Goal: Check status: Check status

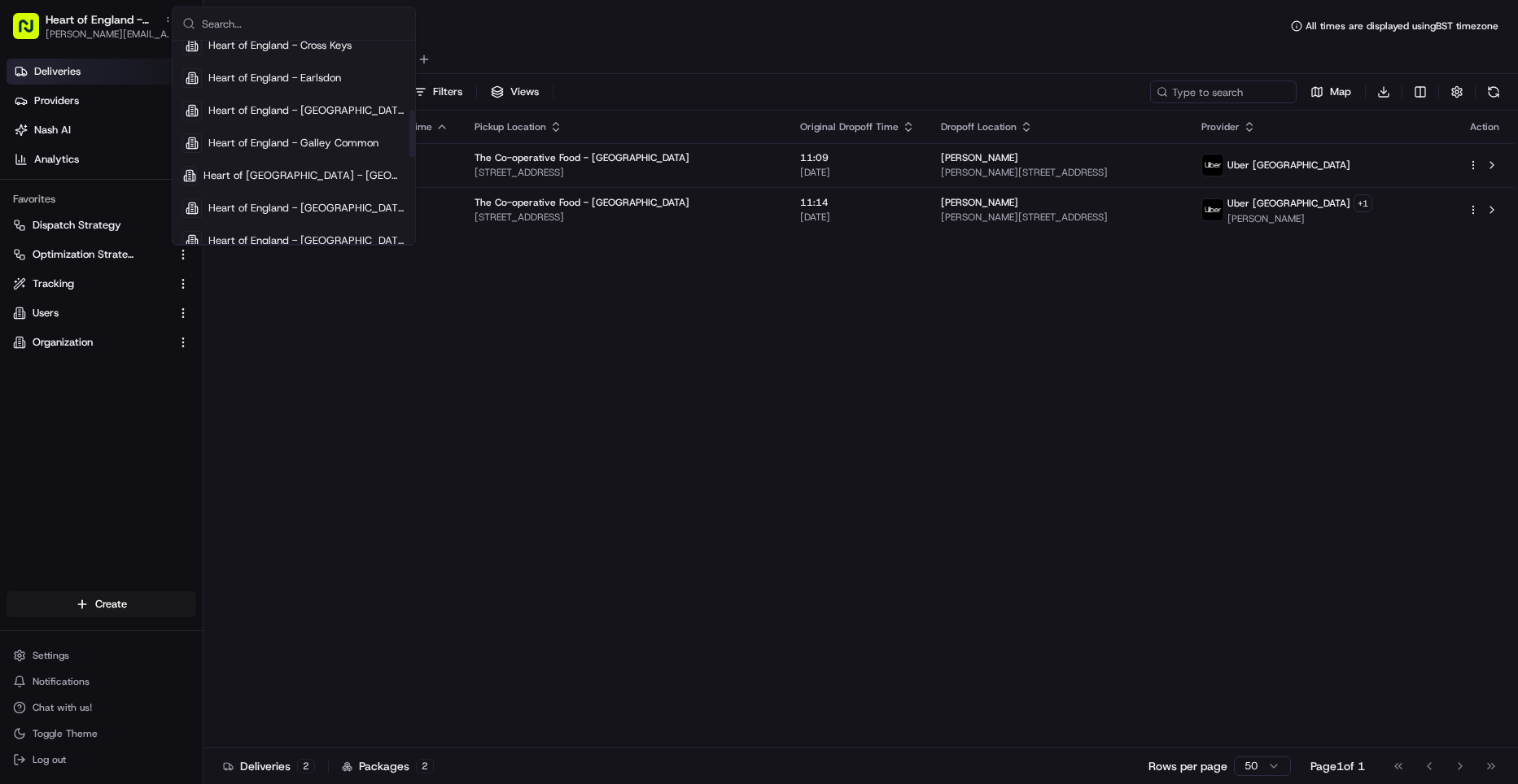
scroll to position [300, 0]
click at [266, 177] on span "Heart of [GEOGRAPHIC_DATA] - [GEOGRAPHIC_DATA]" at bounding box center [305, 175] width 202 height 15
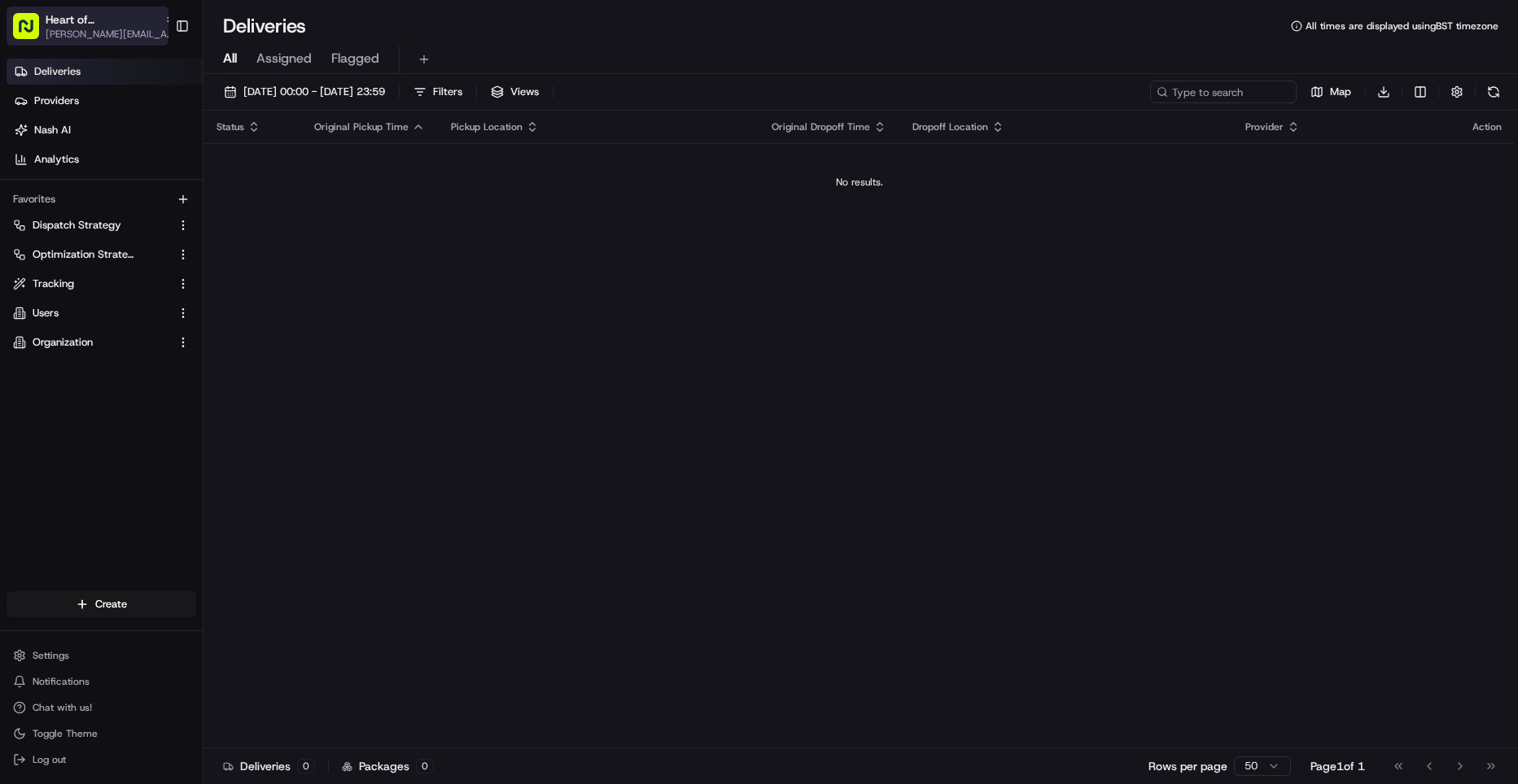
click at [124, 29] on span "[PERSON_NAME][EMAIL_ADDRESS][DOMAIN_NAME]" at bounding box center [111, 34] width 130 height 13
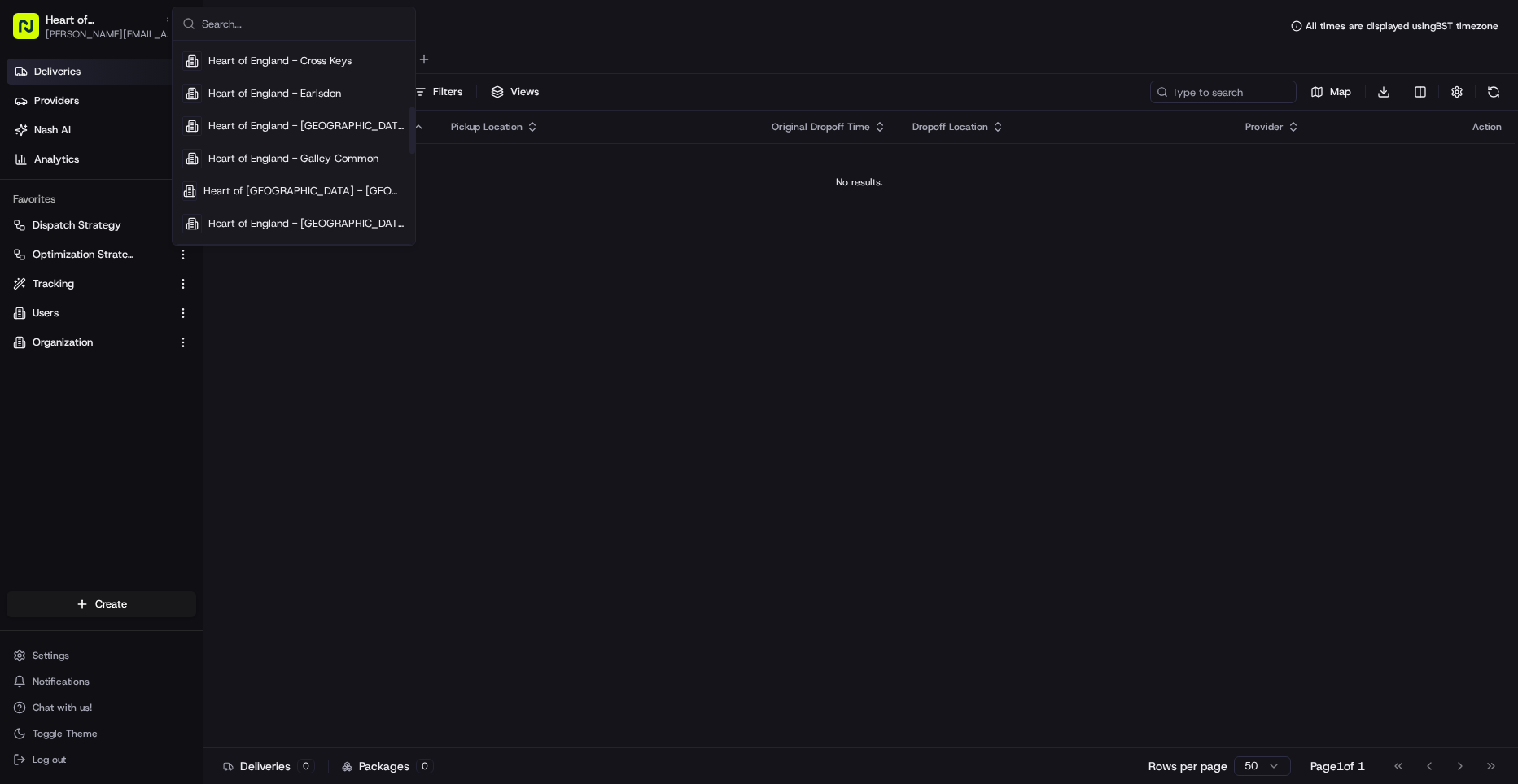
scroll to position [284, 0]
click at [264, 191] on span "Heart of [GEOGRAPHIC_DATA] - [GEOGRAPHIC_DATA]" at bounding box center [305, 191] width 202 height 15
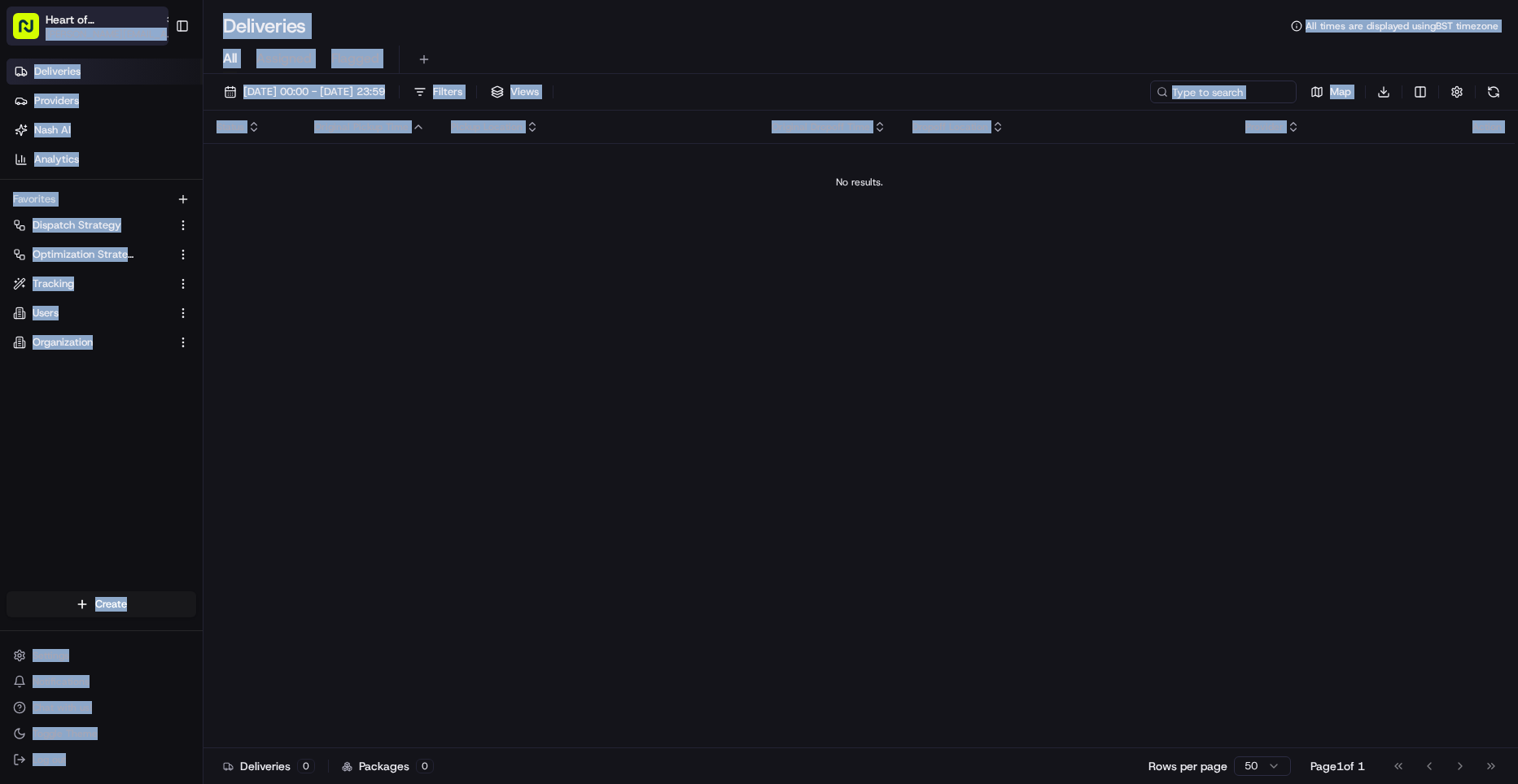
drag, startPoint x: 424, startPoint y: 206, endPoint x: 144, endPoint y: 25, distance: 333.4
click at [144, 25] on div "Heart of England - Glenvale Park gavin.field@heartofengland-coop.co.uk Toggle S…" at bounding box center [759, 392] width 1518 height 784
click at [144, 25] on div "Heart of England - Glenvale Park" at bounding box center [111, 20] width 130 height 16
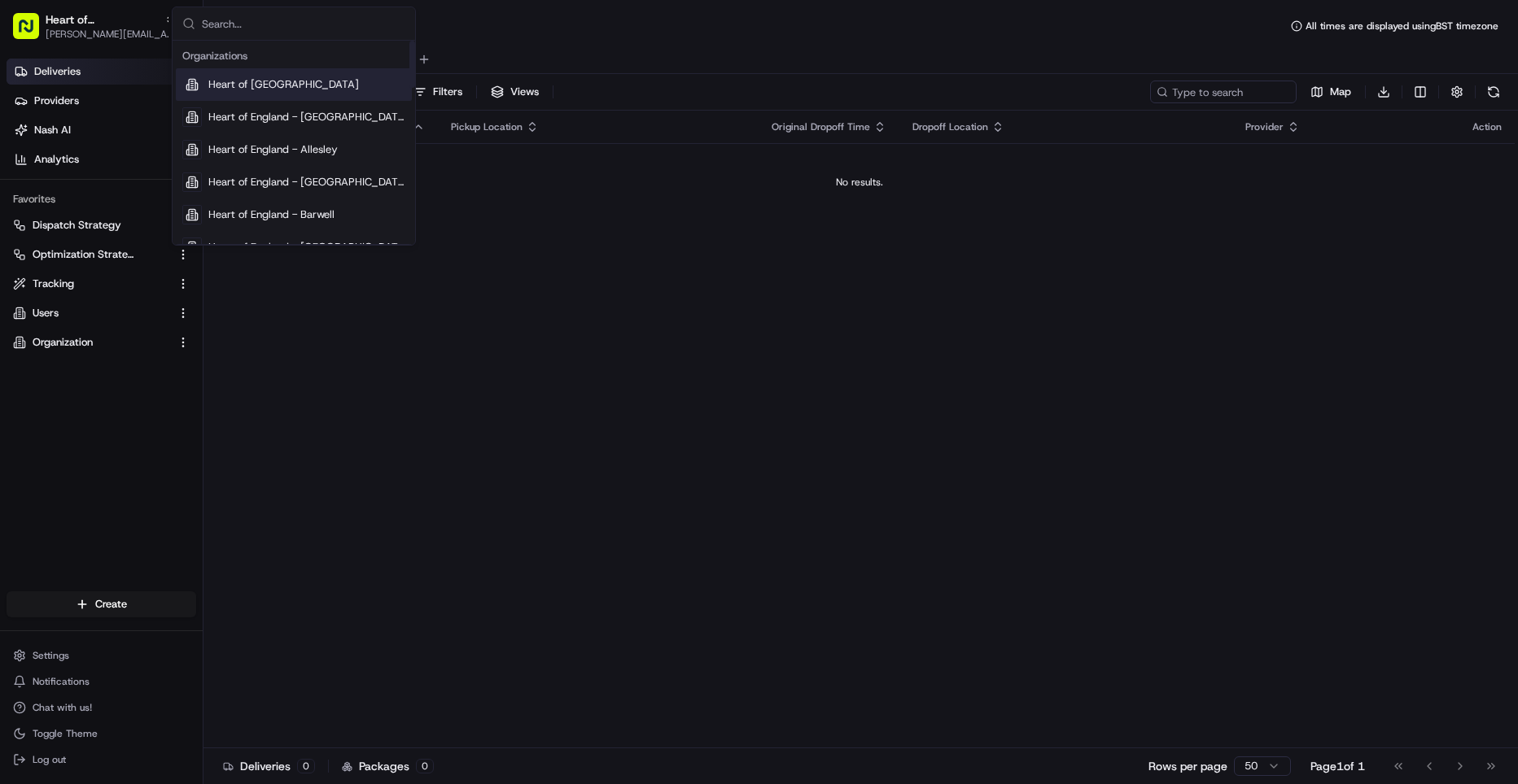
click at [234, 84] on span "Heart of England" at bounding box center [284, 84] width 151 height 15
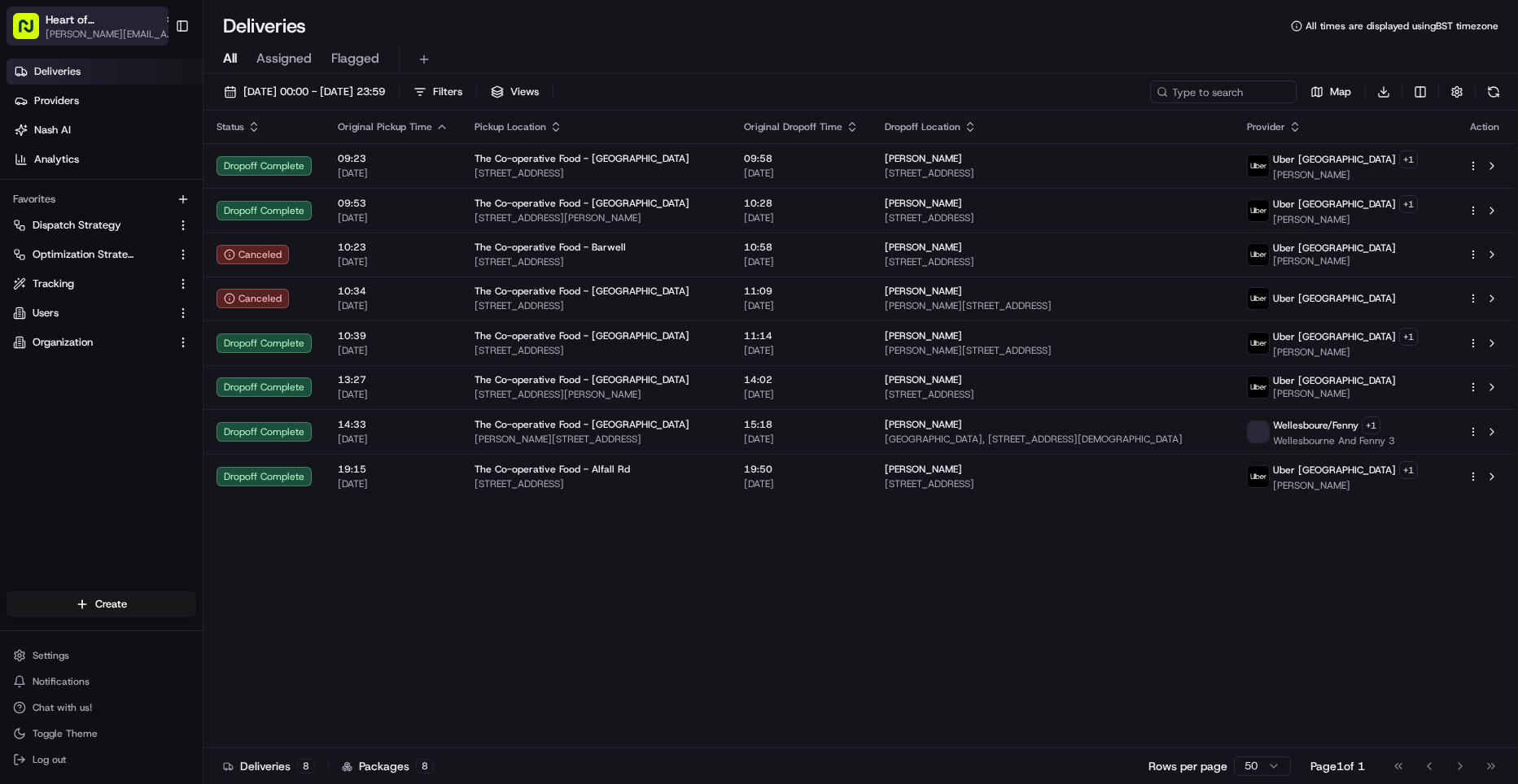
click at [135, 29] on span "[PERSON_NAME][EMAIL_ADDRESS][DOMAIN_NAME]" at bounding box center [111, 34] width 130 height 13
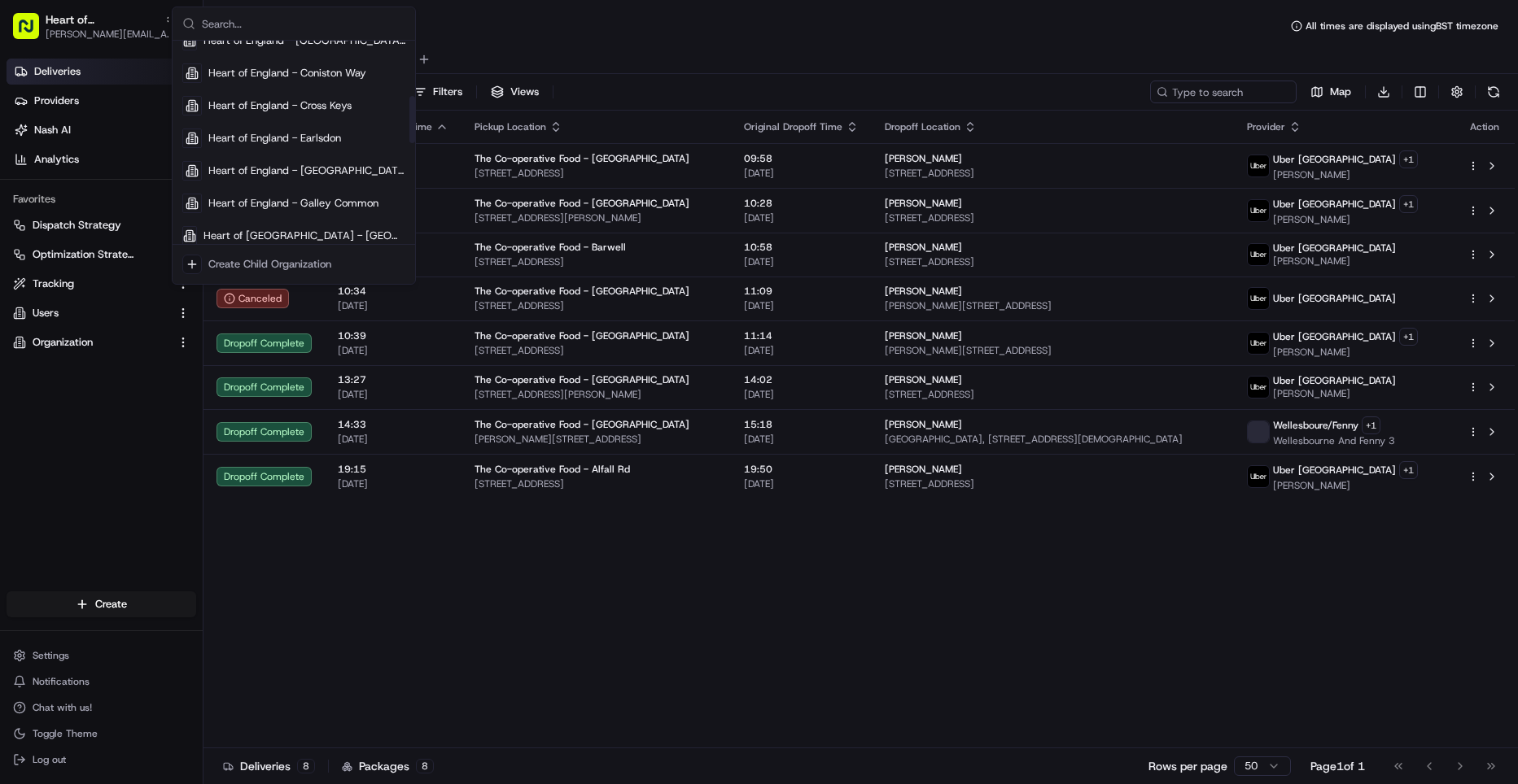
scroll to position [241, 0]
click at [260, 227] on span "Heart of England - Glenvale Park" at bounding box center [305, 234] width 202 height 15
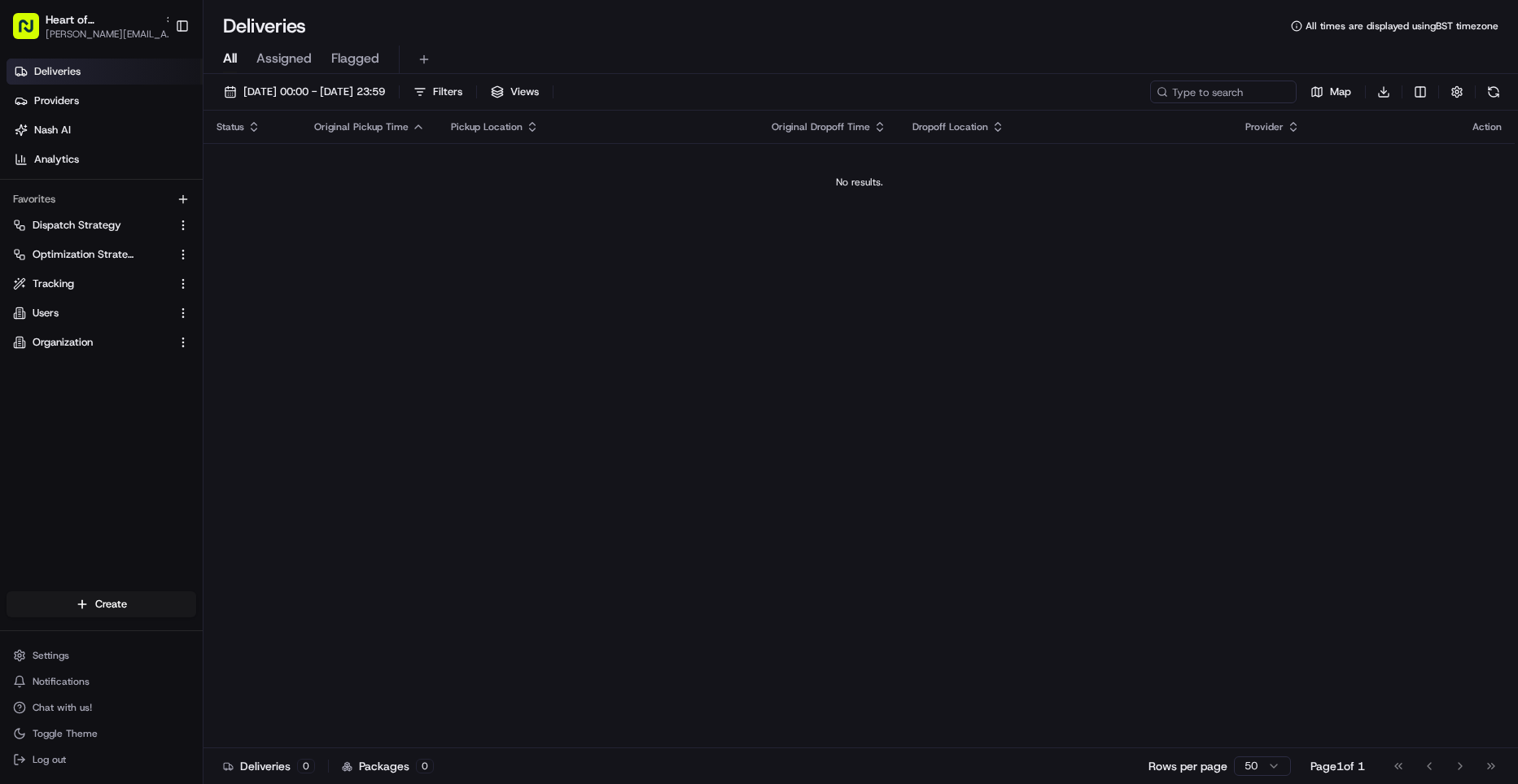
click at [331, 93] on span "20/08/2025 00:00 - 20/08/2025 23:59" at bounding box center [314, 92] width 142 height 15
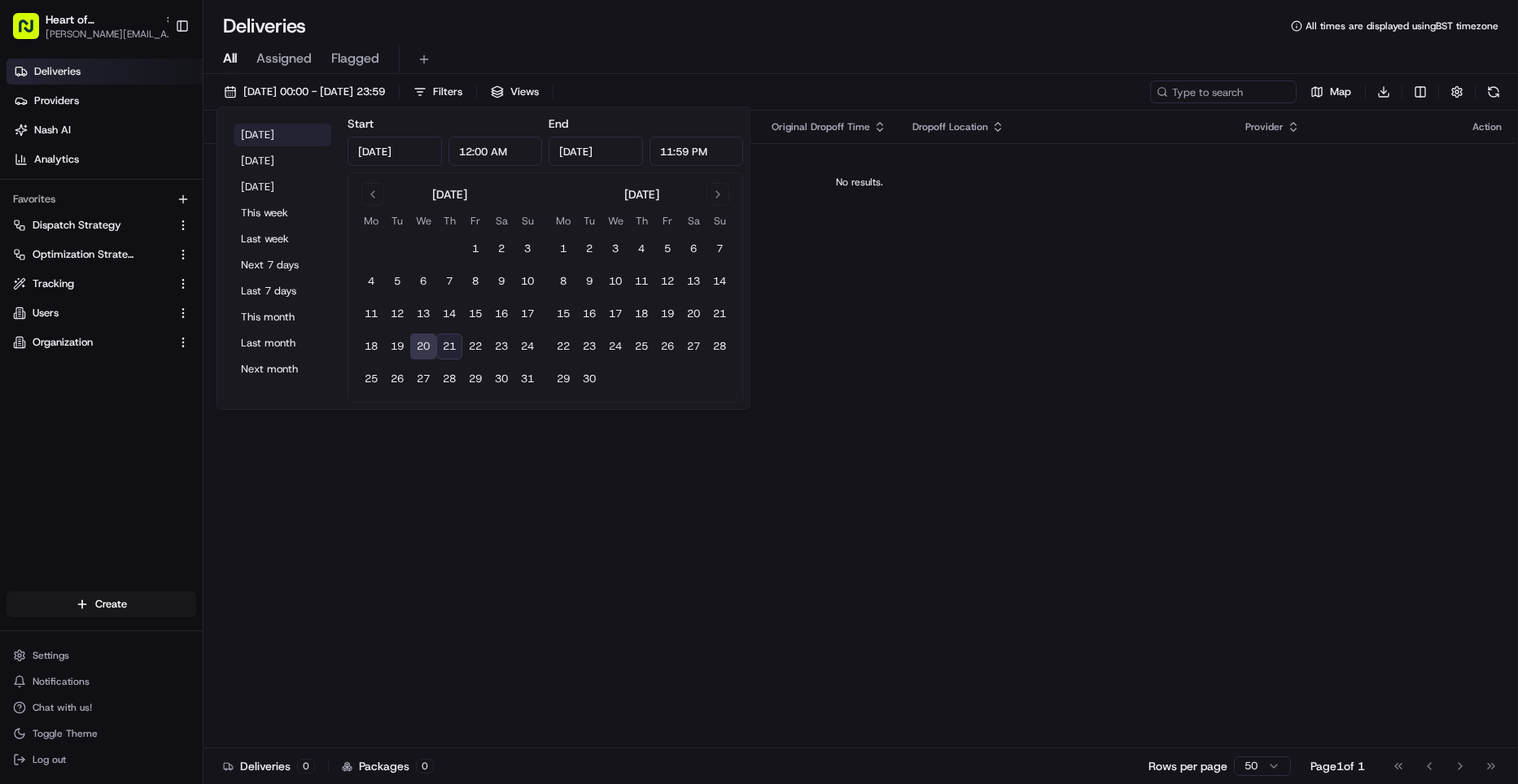
click at [272, 137] on button "Today" at bounding box center [282, 135] width 97 height 23
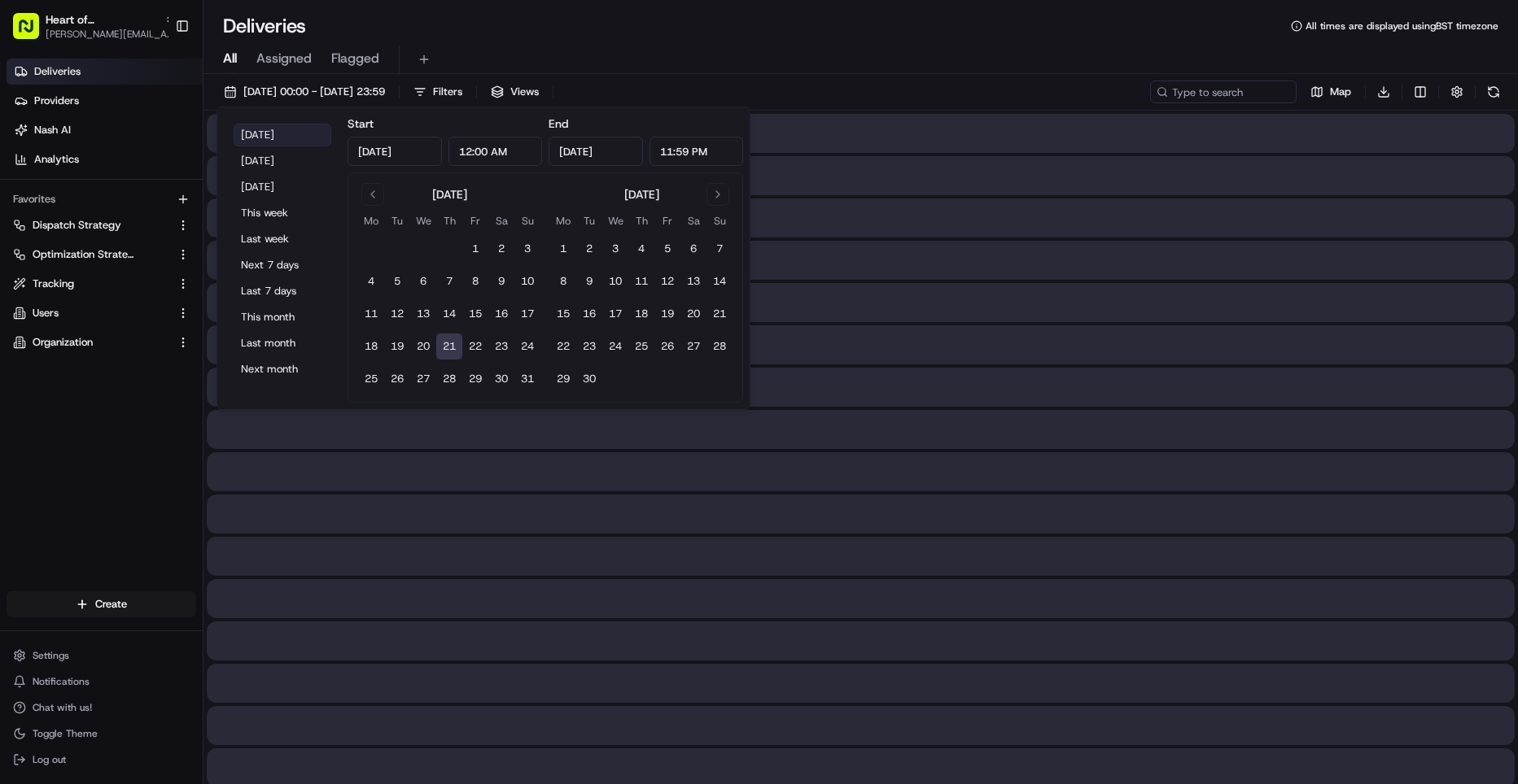
type input "Aug 21, 2025"
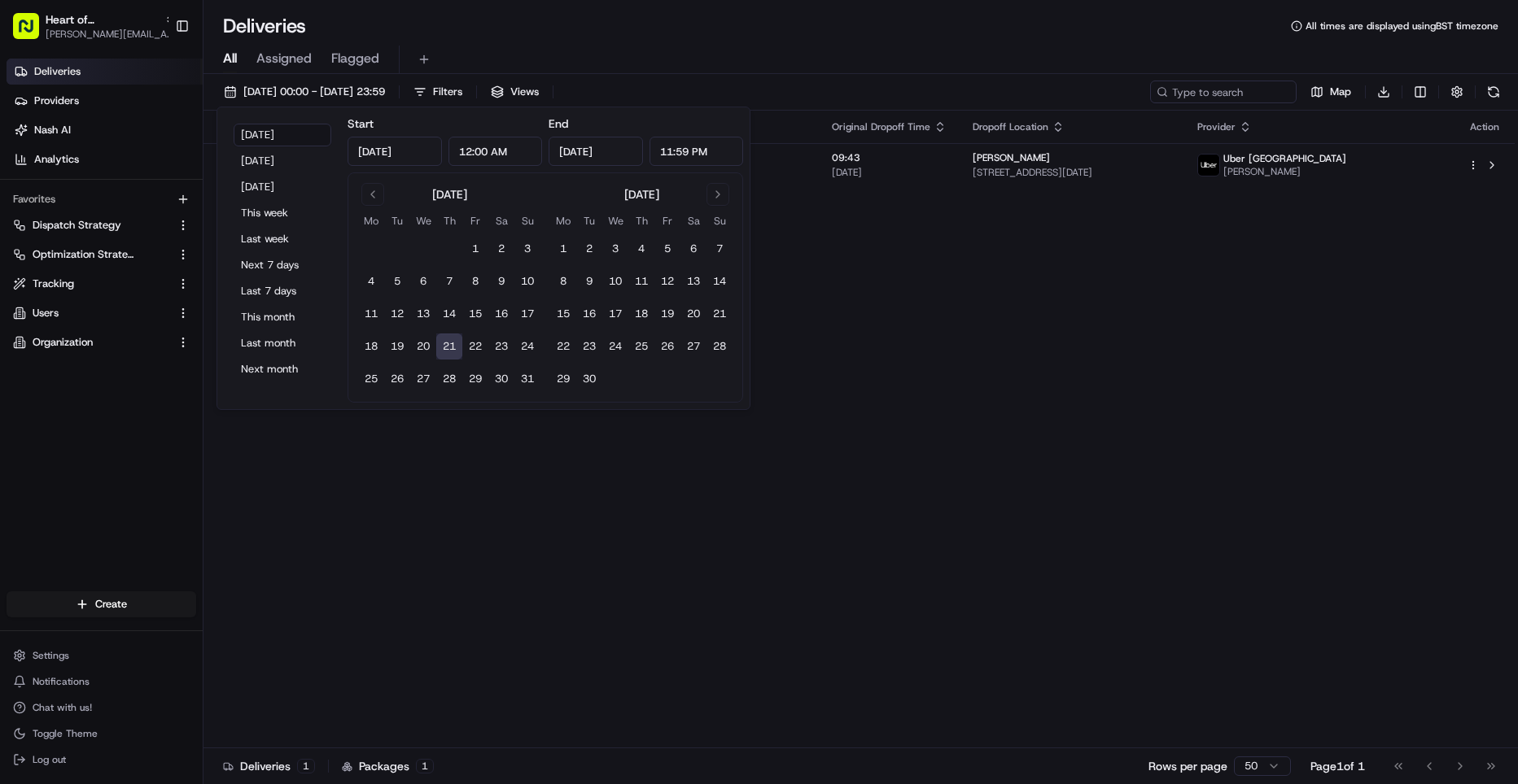
click at [725, 647] on div "Status Original Pickup Time Pickup Location Original Dropoff Time Dropoff Locat…" at bounding box center [860, 429] width 1312 height 638
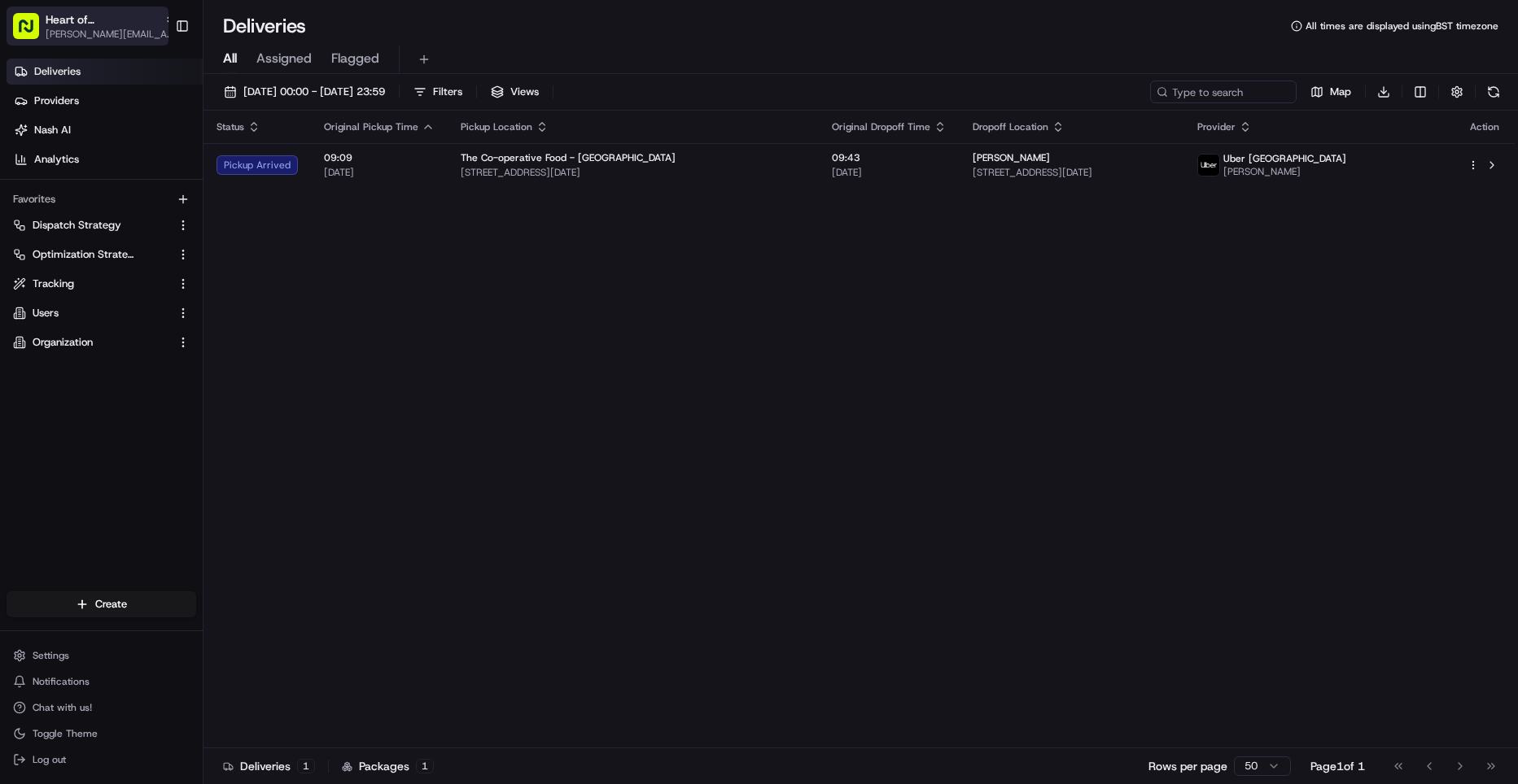
click at [122, 43] on button "Heart of England - Glenvale Park gavin.field@heartofengland-coop.co.uk" at bounding box center [88, 26] width 162 height 39
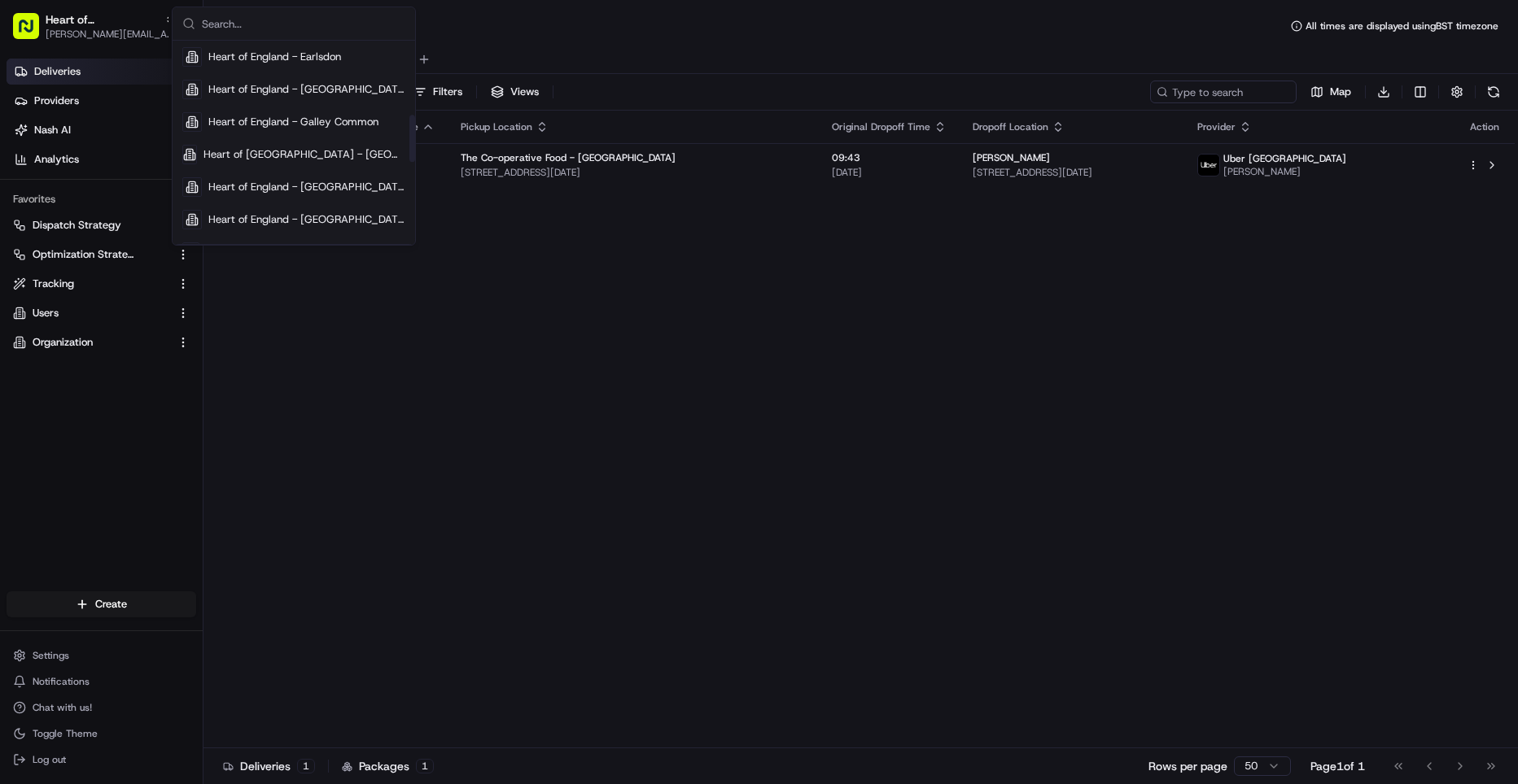
scroll to position [462, 0]
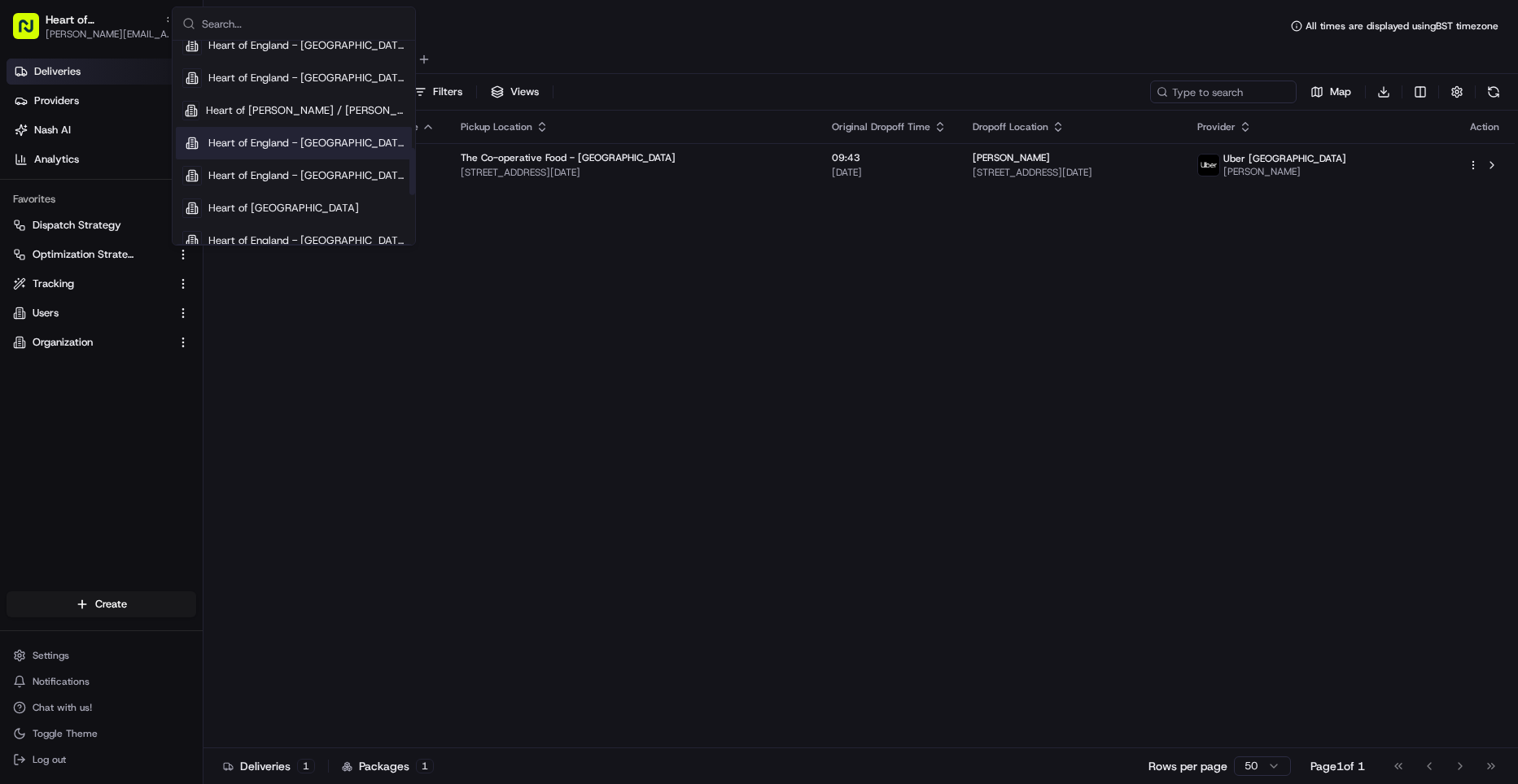
click at [255, 144] on span "Heart of England - Hockley" at bounding box center [307, 143] width 197 height 15
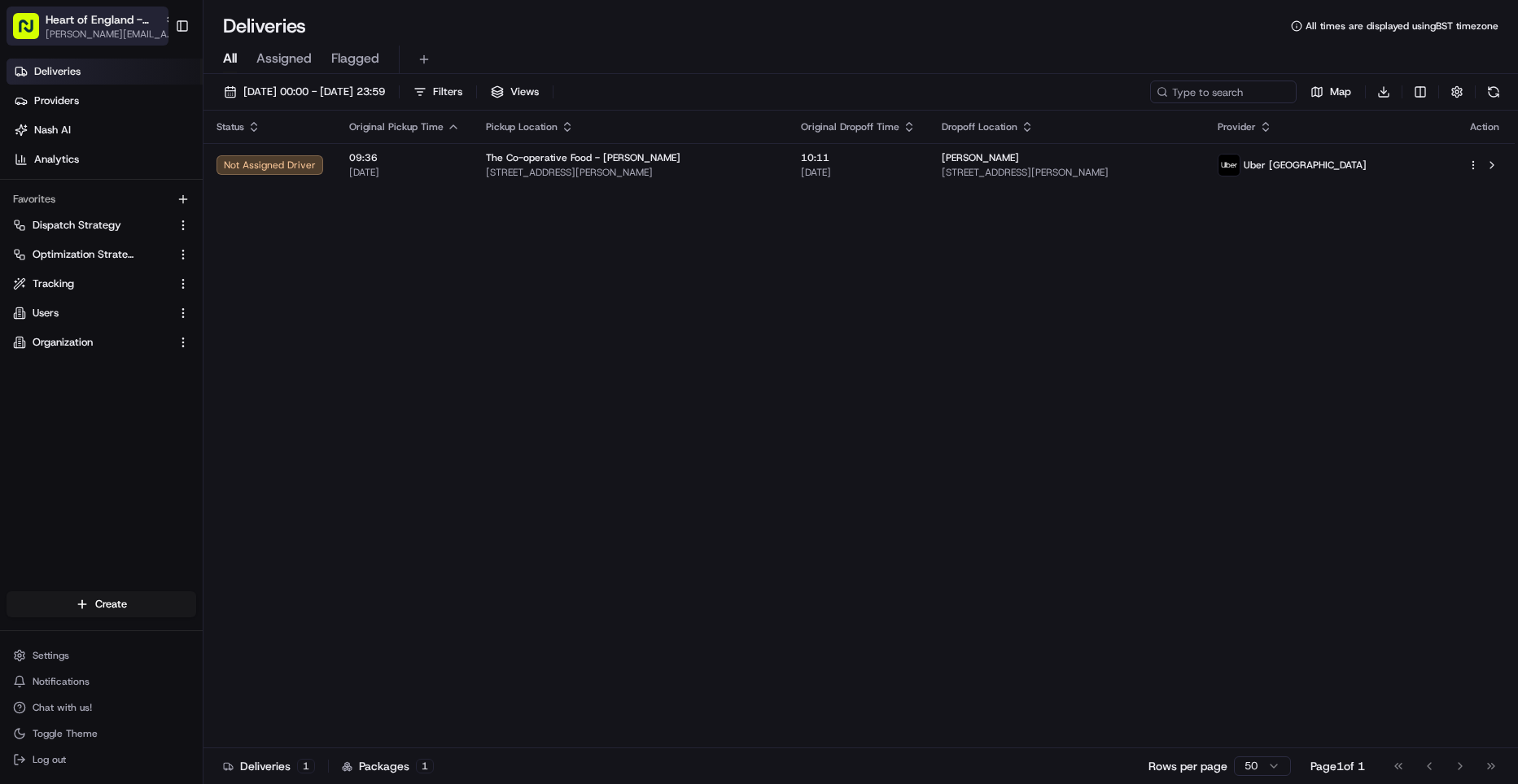
click at [103, 12] on span "Heart of England - Hockley" at bounding box center [102, 20] width 112 height 16
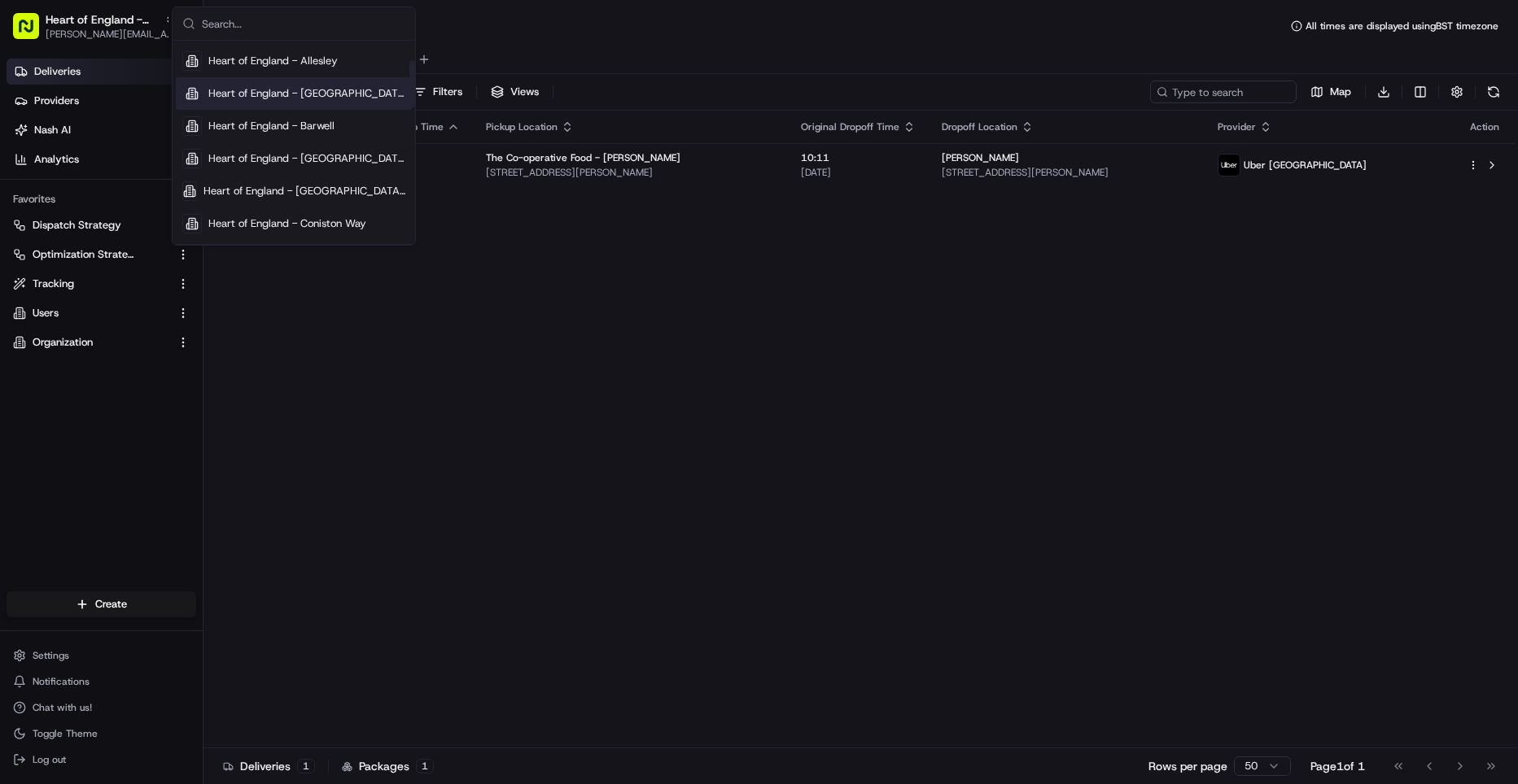
scroll to position [91, 0]
click at [519, 383] on div "Status Original Pickup Time Pickup Location Original Dropoff Time Dropoff Locat…" at bounding box center [860, 429] width 1312 height 638
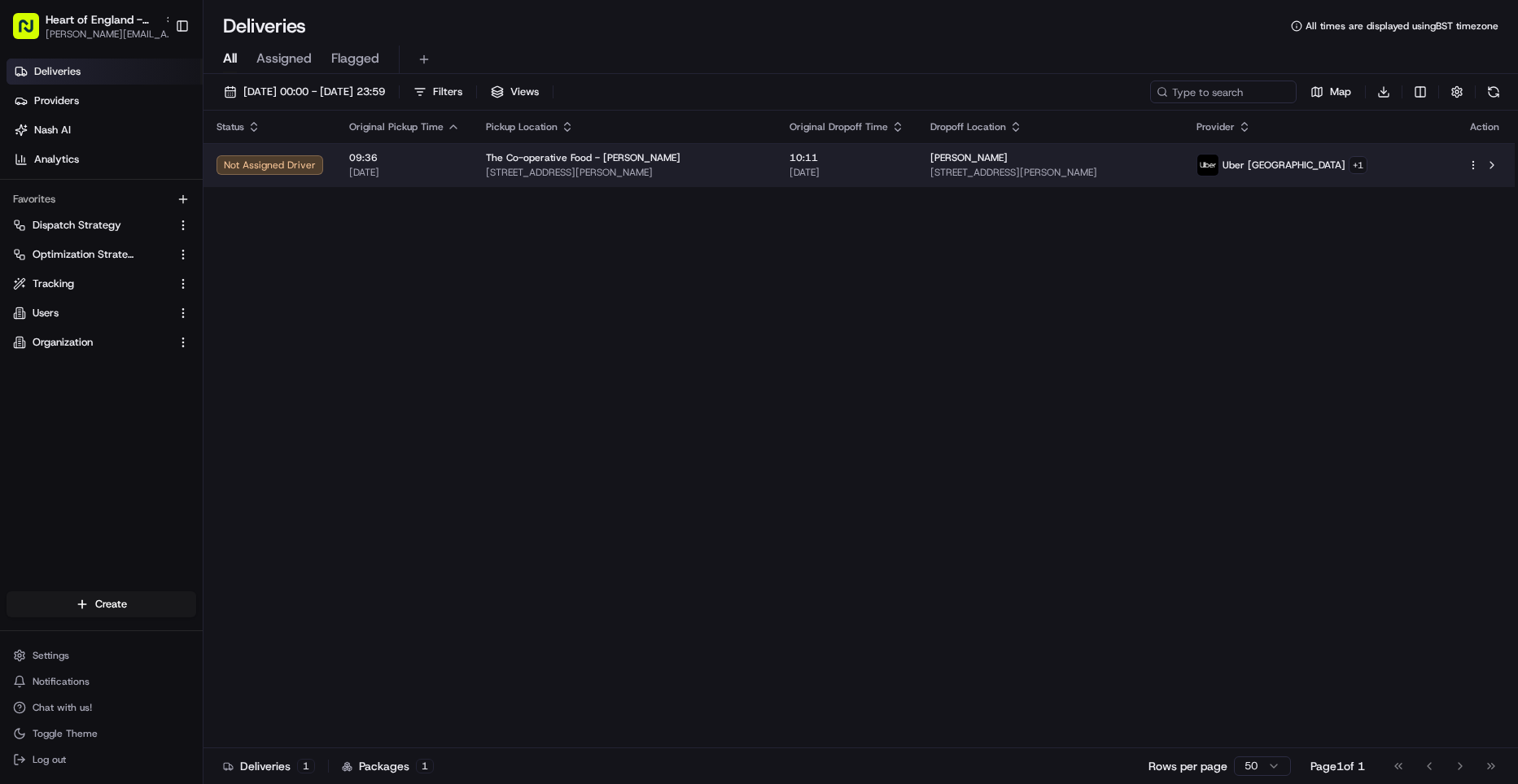
click at [1426, 165] on div "Uber UK + 1" at bounding box center [1318, 165] width 245 height 23
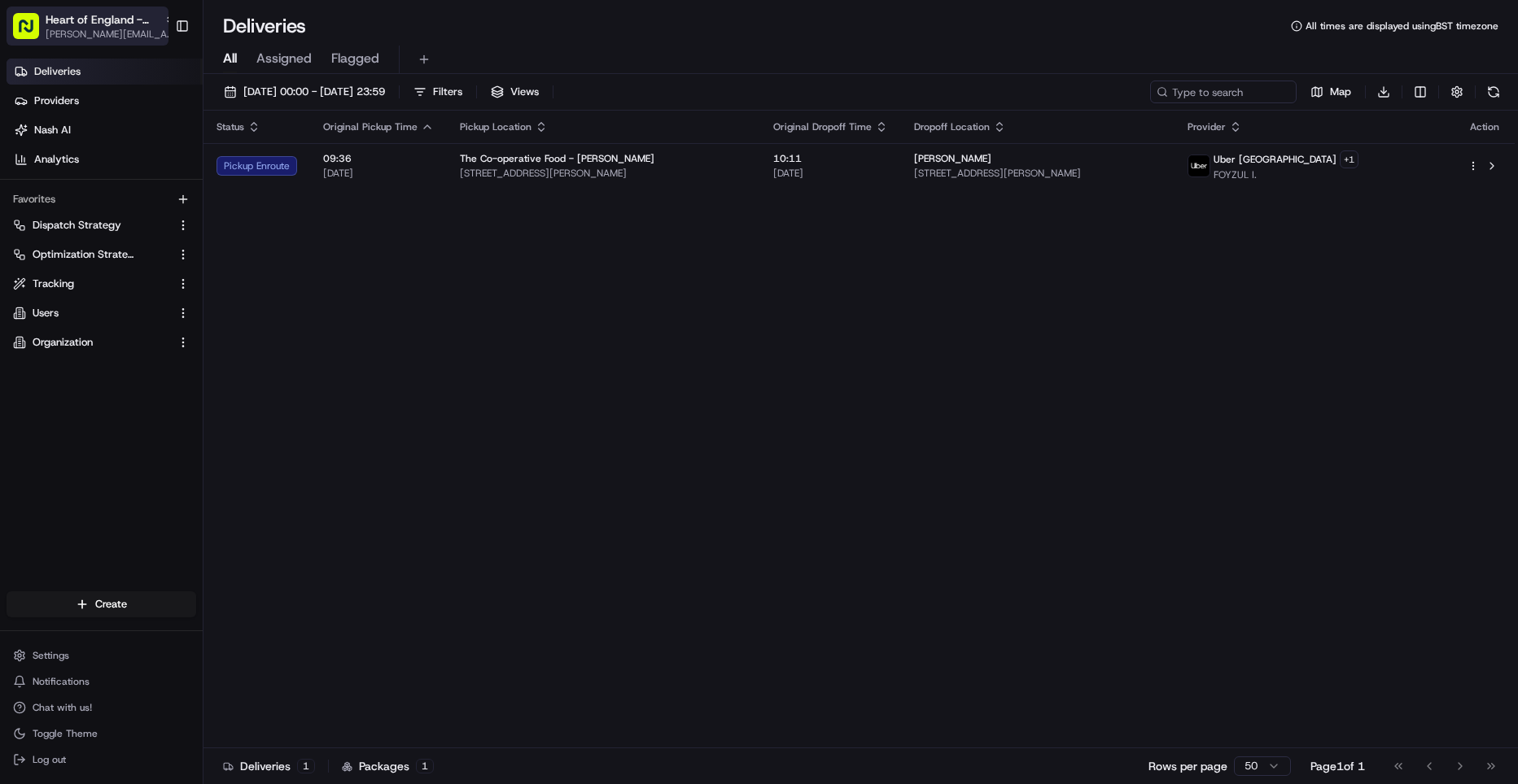
click at [114, 25] on span "Heart of England - Hockley" at bounding box center [102, 20] width 112 height 16
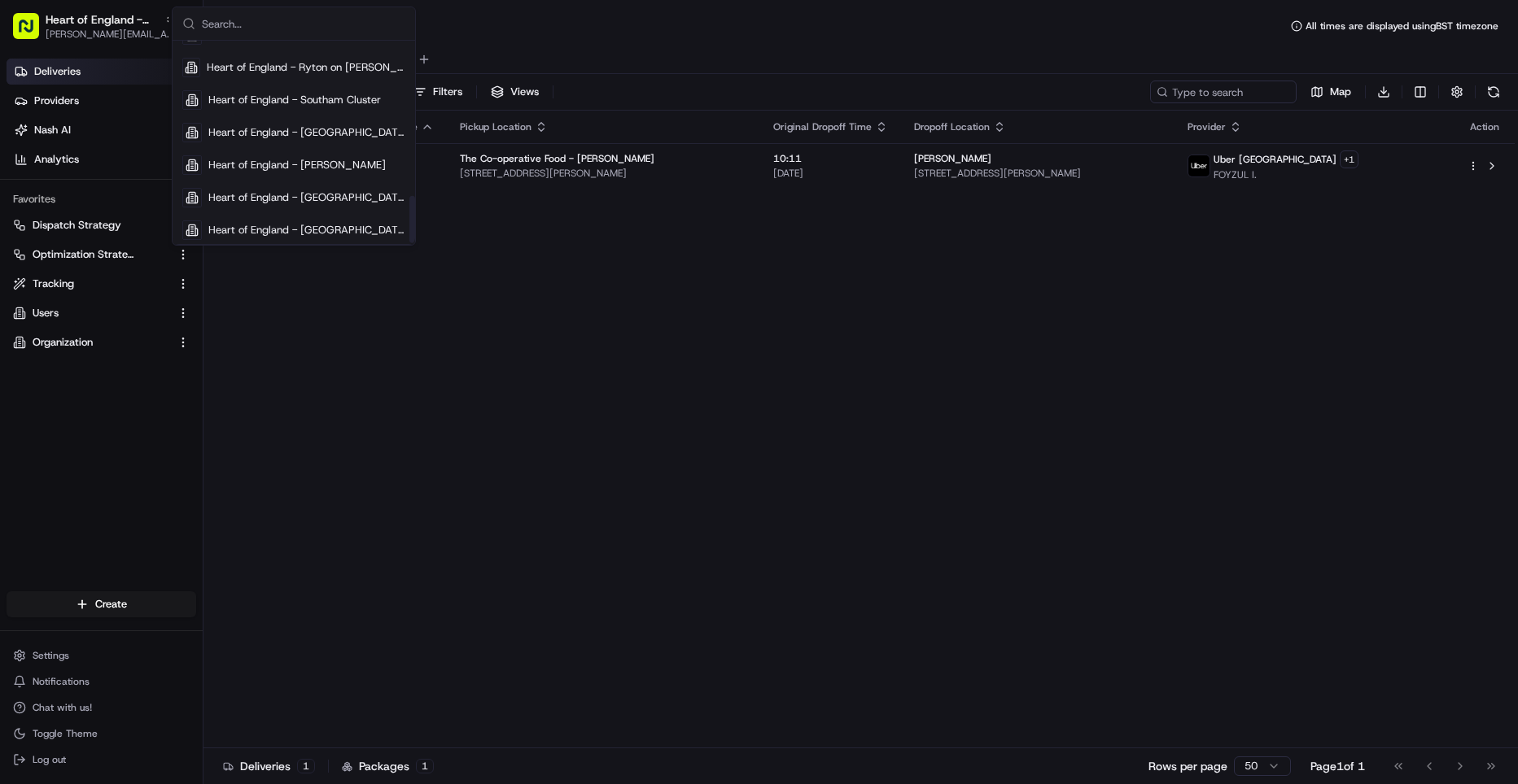
scroll to position [671, 0]
click at [259, 223] on span "Heart of England - Woodloes" at bounding box center [307, 227] width 197 height 15
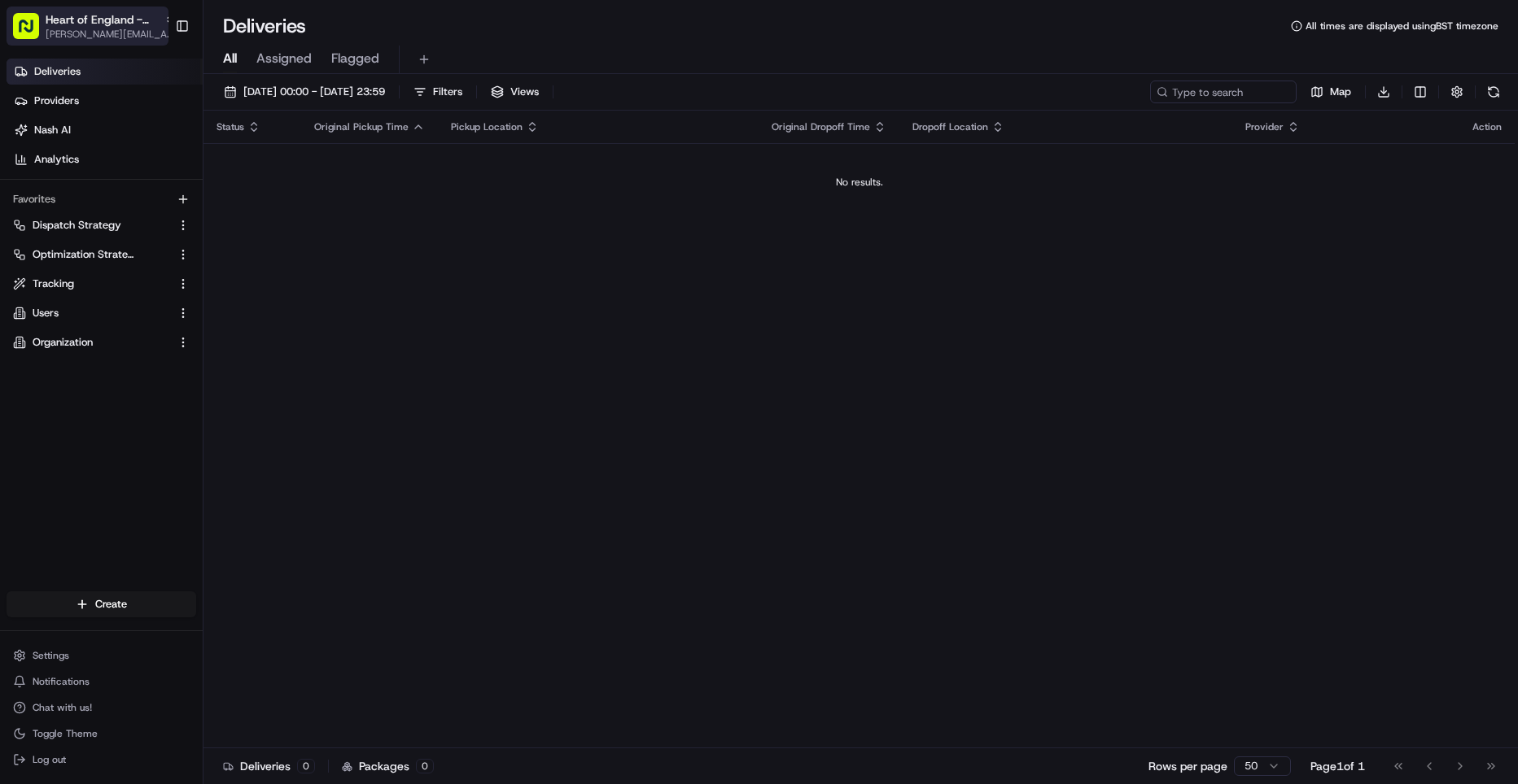
click at [121, 25] on span "Heart of England - Woodloes" at bounding box center [102, 20] width 112 height 16
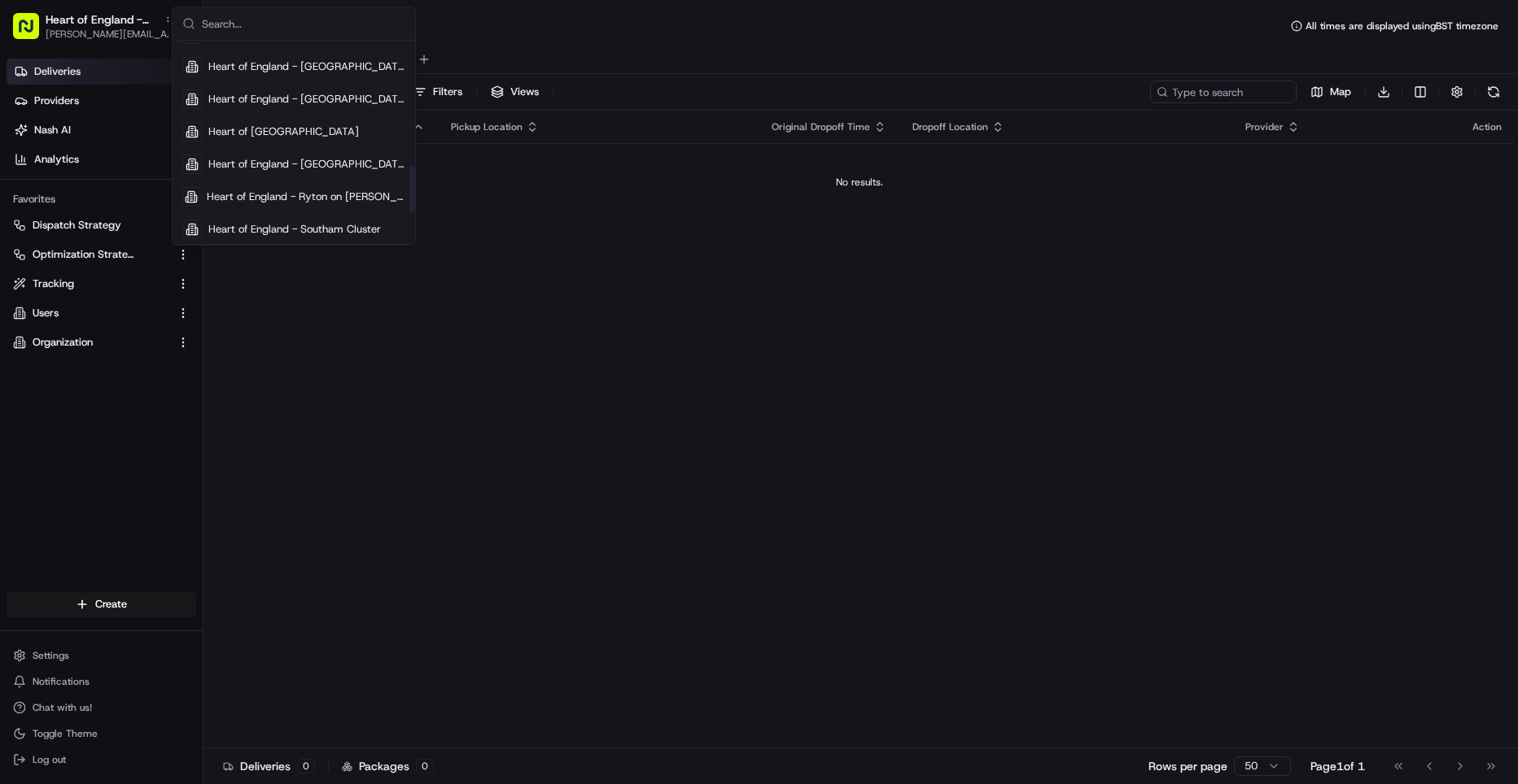
scroll to position [539, 0]
click at [276, 187] on div "Heart of England - Ryton on [PERSON_NAME]" at bounding box center [294, 196] width 236 height 33
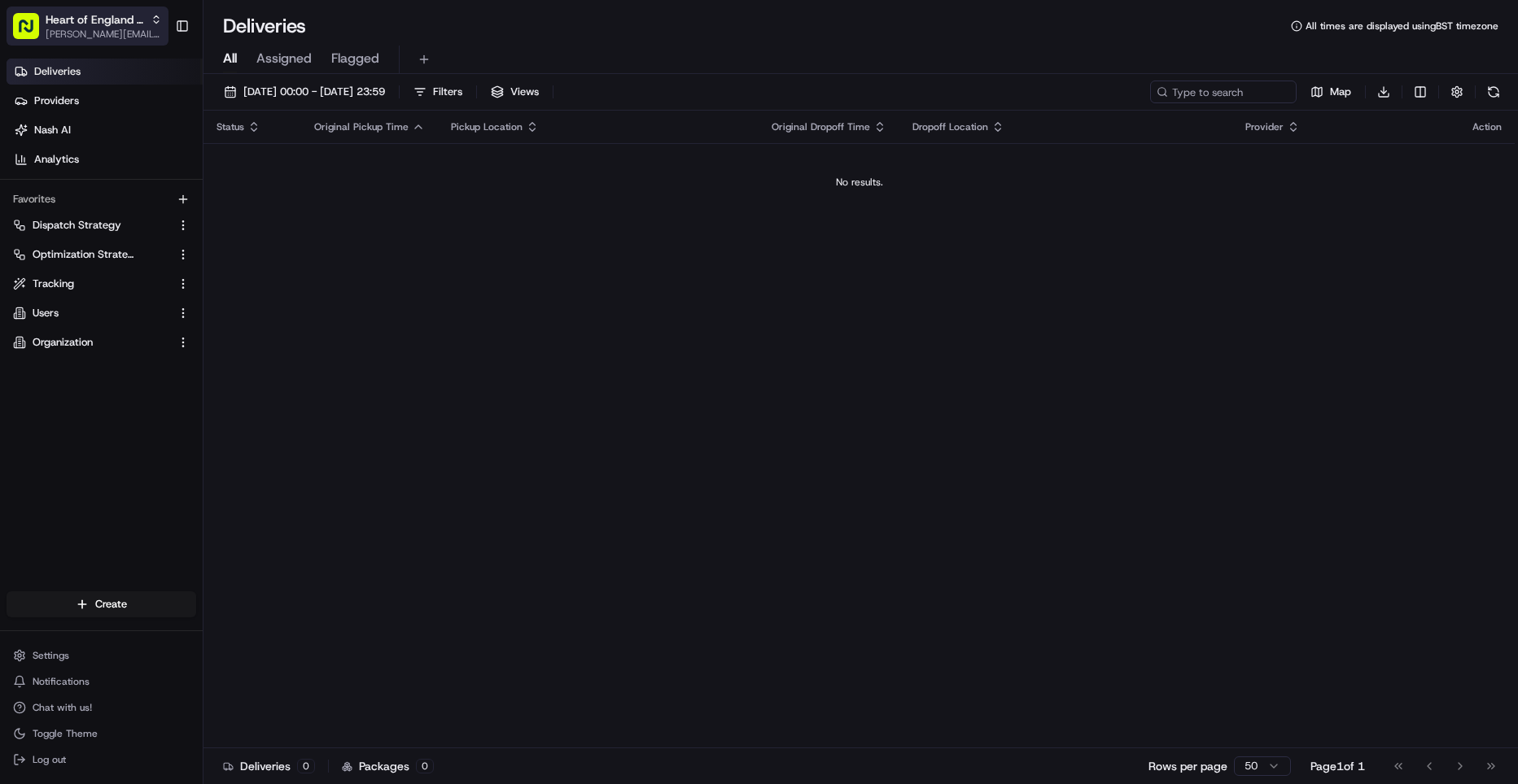
click at [127, 23] on span "Heart of England - Ryton on [PERSON_NAME]" at bounding box center [95, 20] width 98 height 16
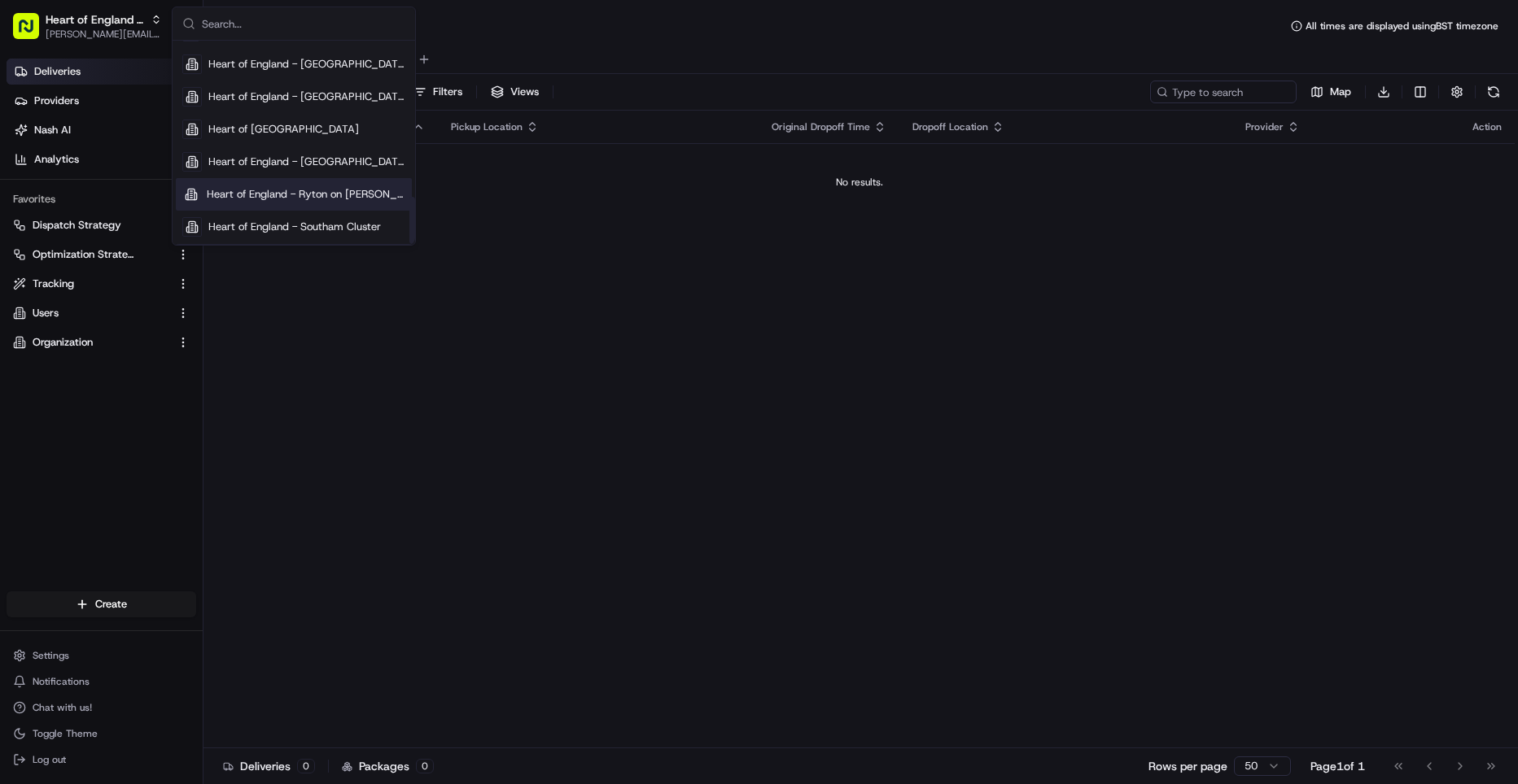
scroll to position [674, 0]
click at [309, 219] on span "Heart of England - Woodloes" at bounding box center [307, 224] width 197 height 15
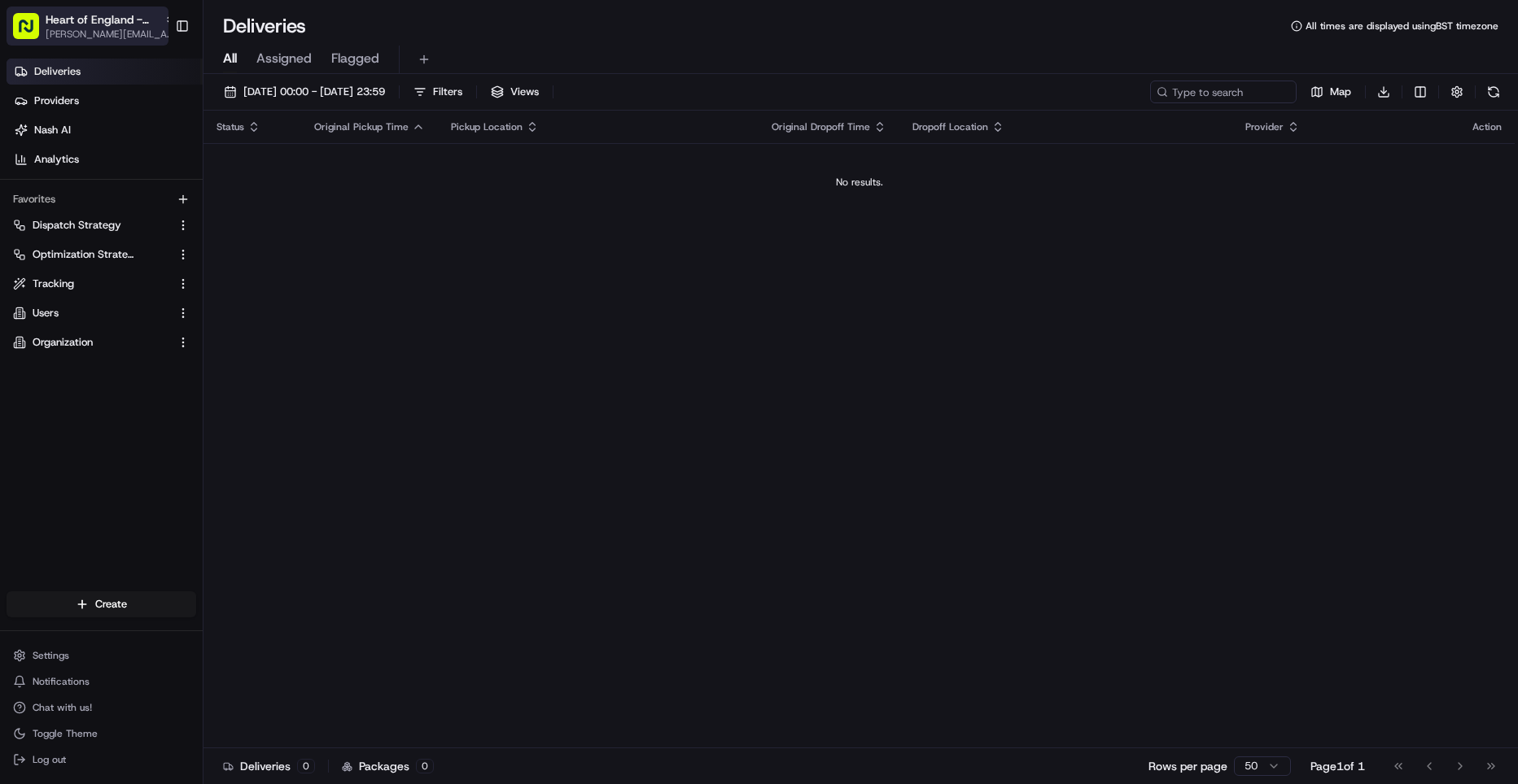
click at [110, 28] on span "[PERSON_NAME][EMAIL_ADDRESS][DOMAIN_NAME]" at bounding box center [111, 34] width 130 height 13
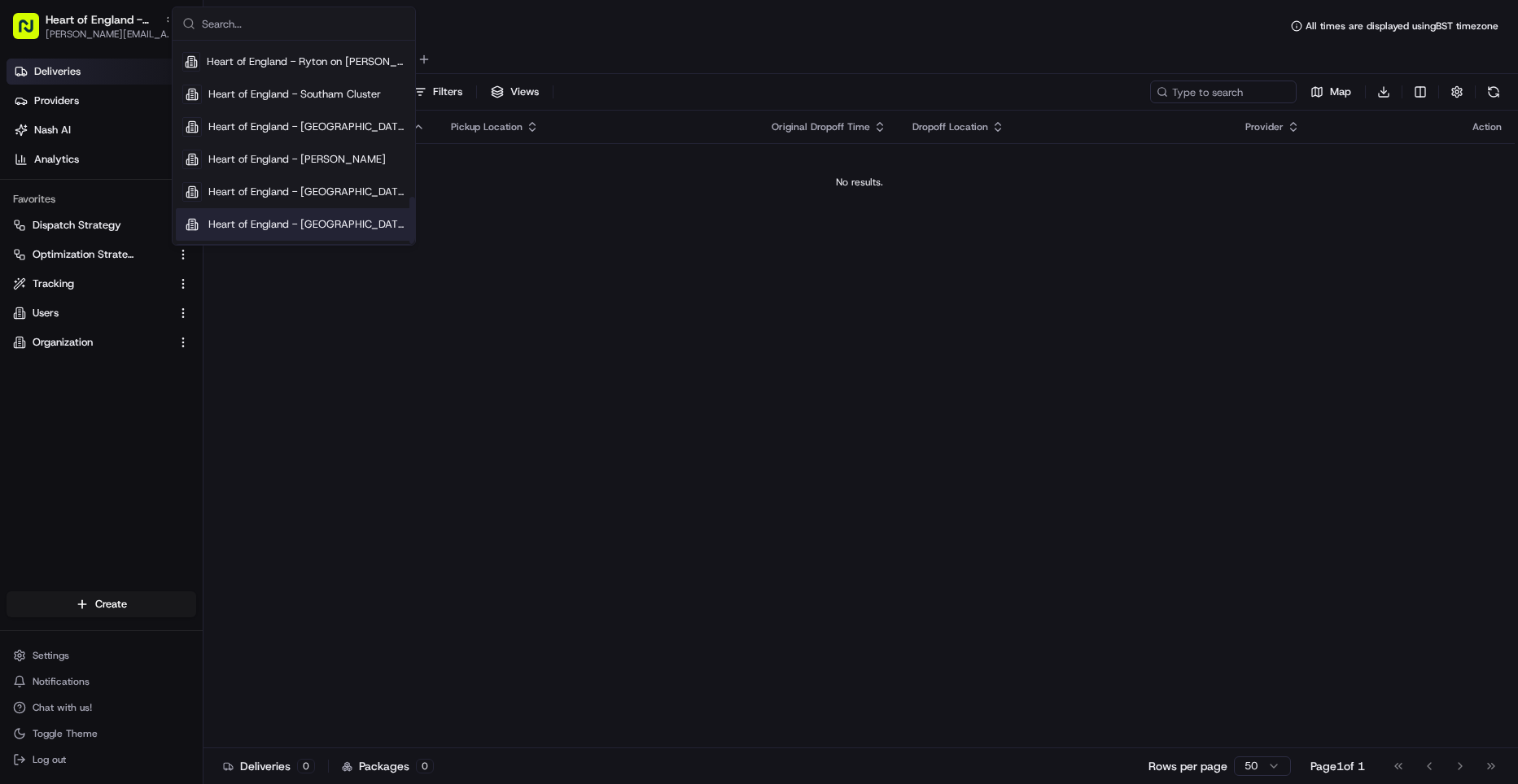
click at [317, 219] on span "Heart of England - Woodloes" at bounding box center [307, 224] width 197 height 15
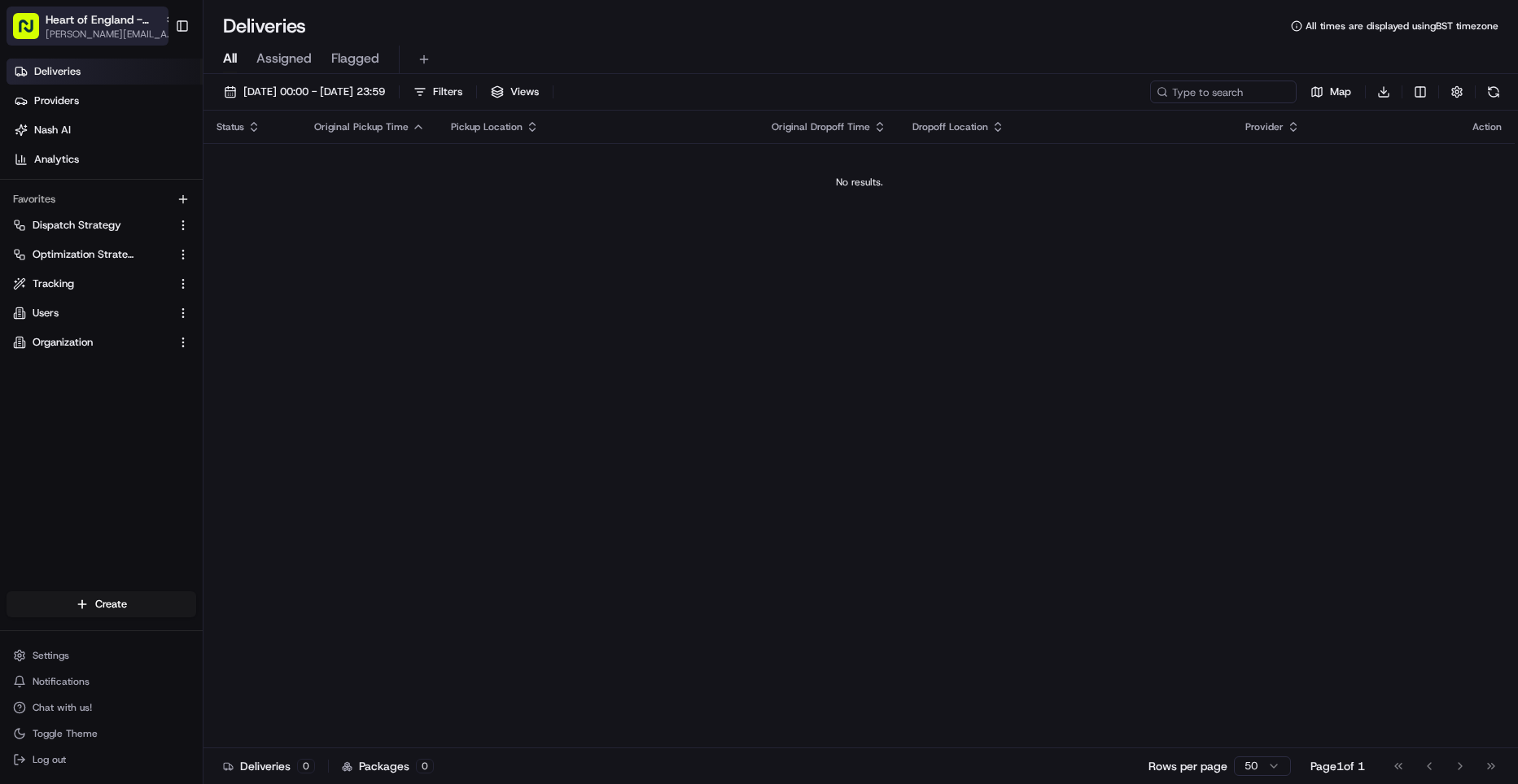
click at [109, 25] on span "Heart of England - Woodloes" at bounding box center [102, 20] width 112 height 16
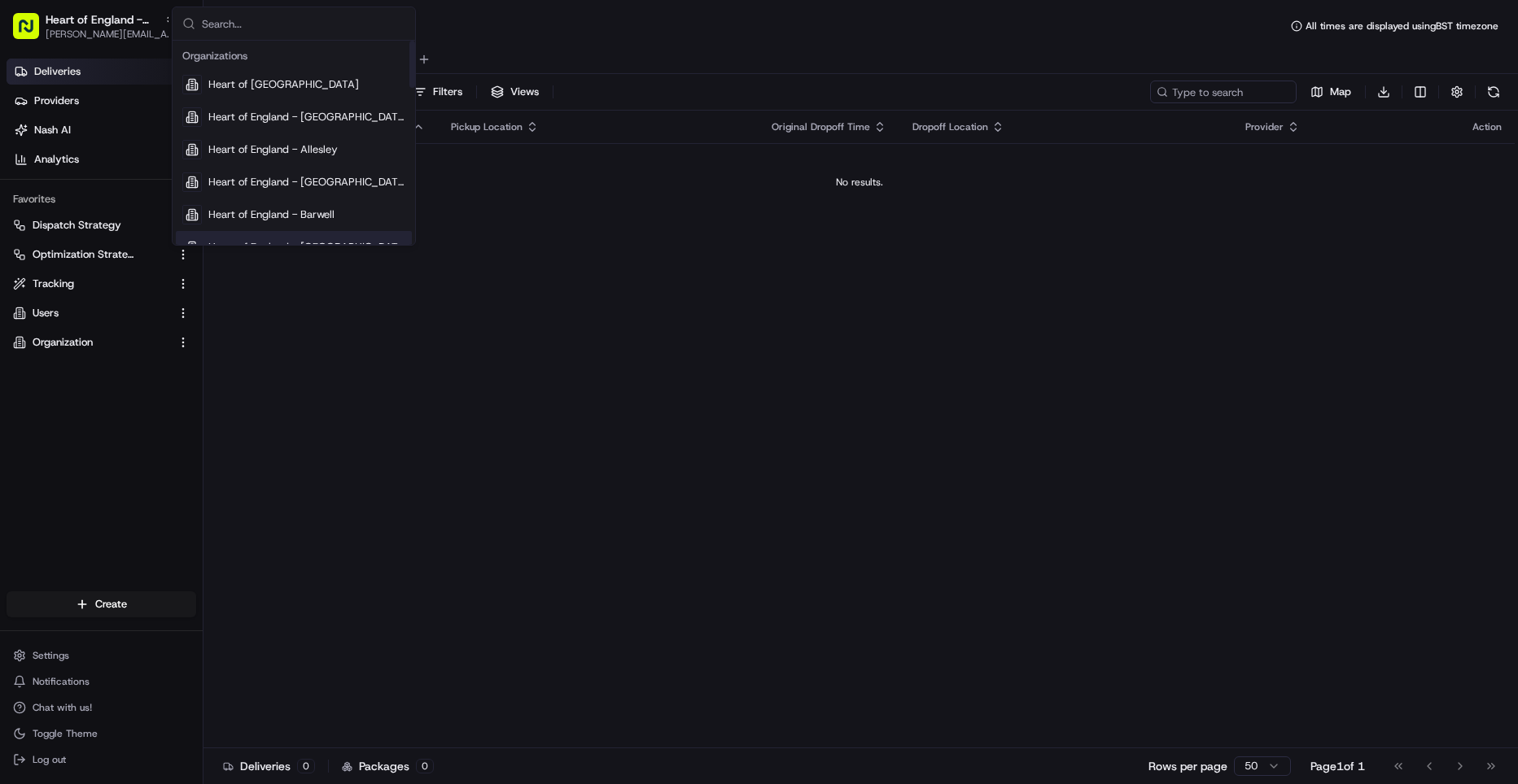
click at [508, 383] on div "Status Original Pickup Time Pickup Location Original Dropoff Time Dropoff Locat…" at bounding box center [860, 429] width 1312 height 638
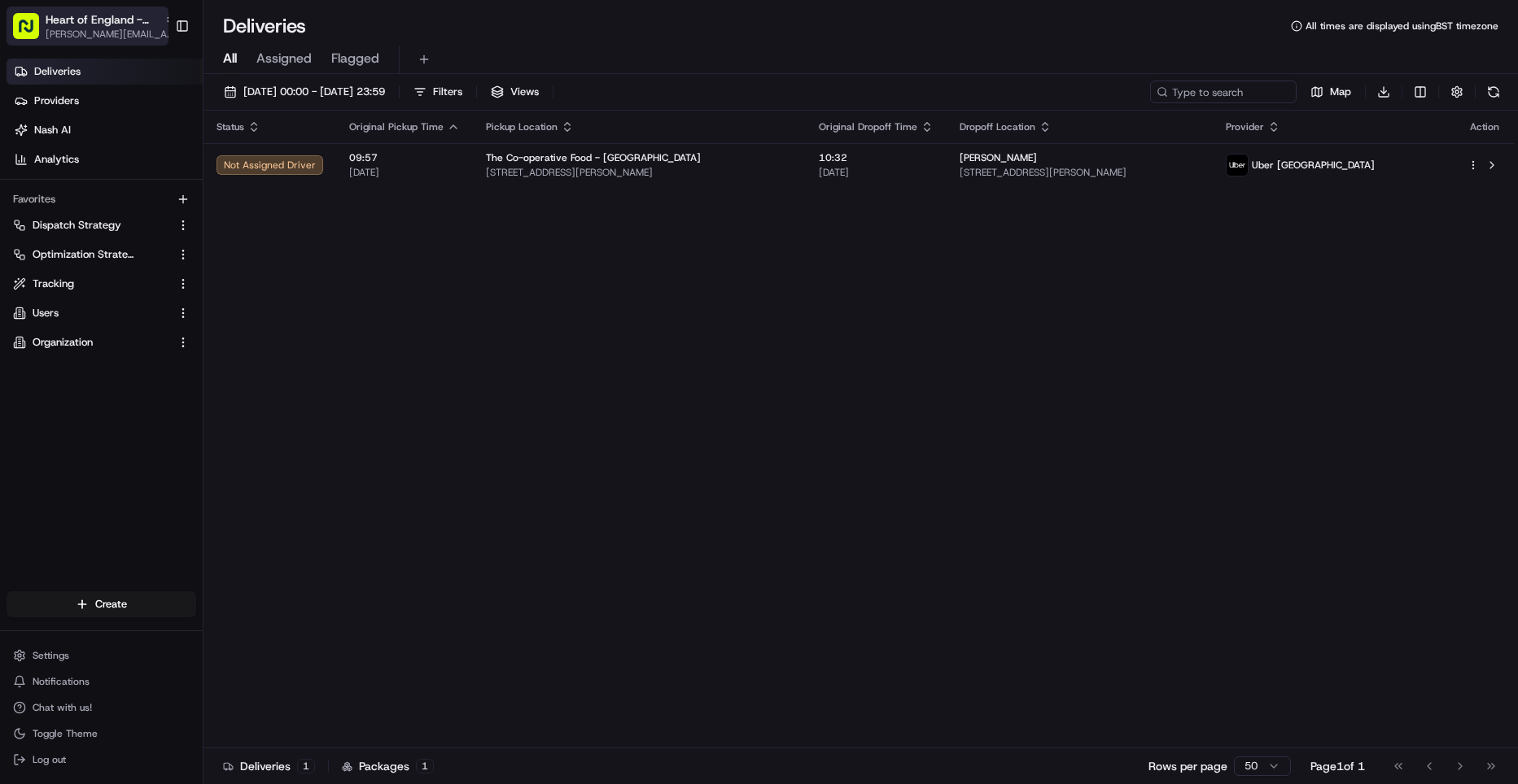
click at [125, 27] on span "Heart of England - Woodloes" at bounding box center [102, 20] width 112 height 16
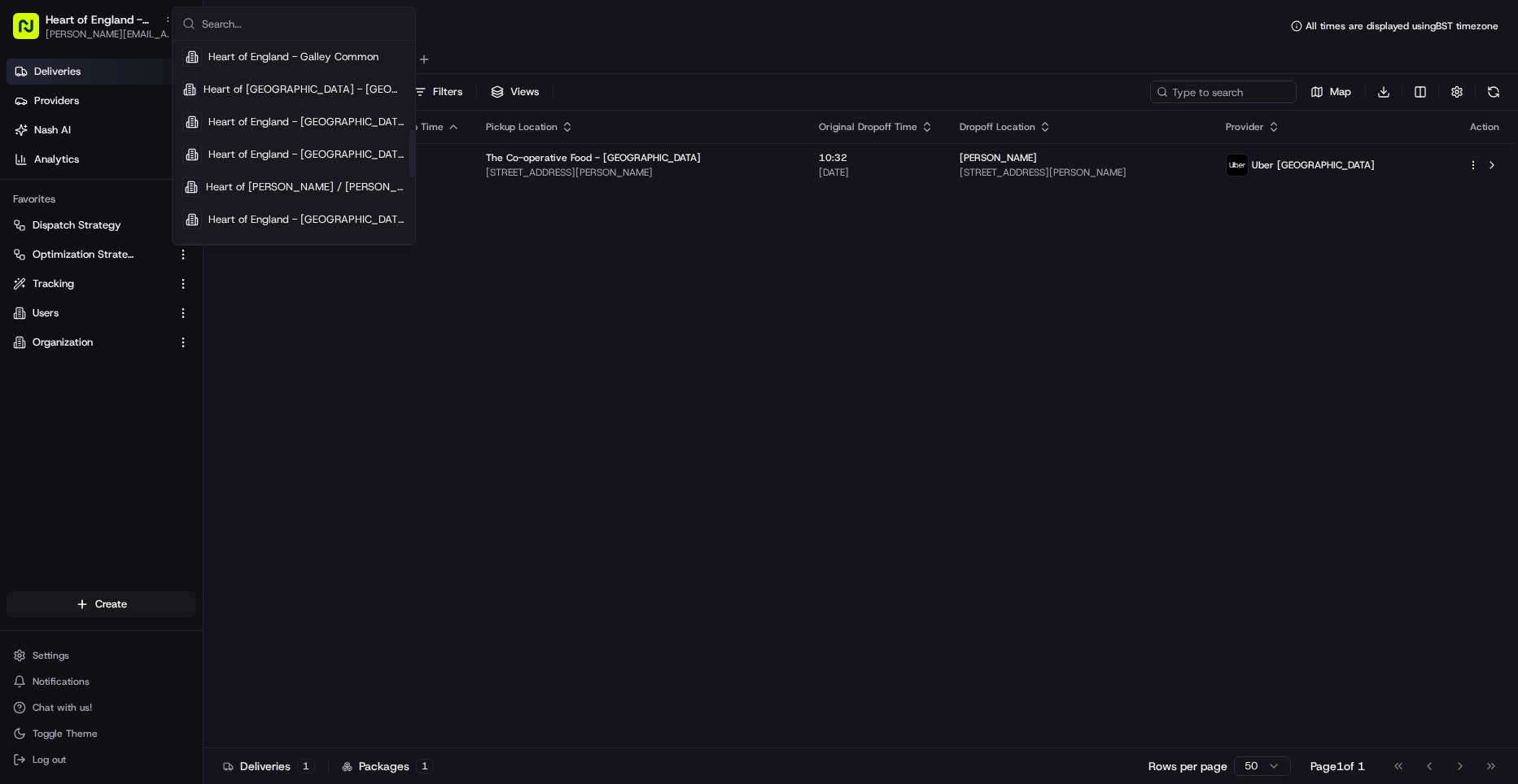
scroll to position [385, 0]
click at [266, 214] on span "Heart of England - Hockley" at bounding box center [307, 219] width 197 height 15
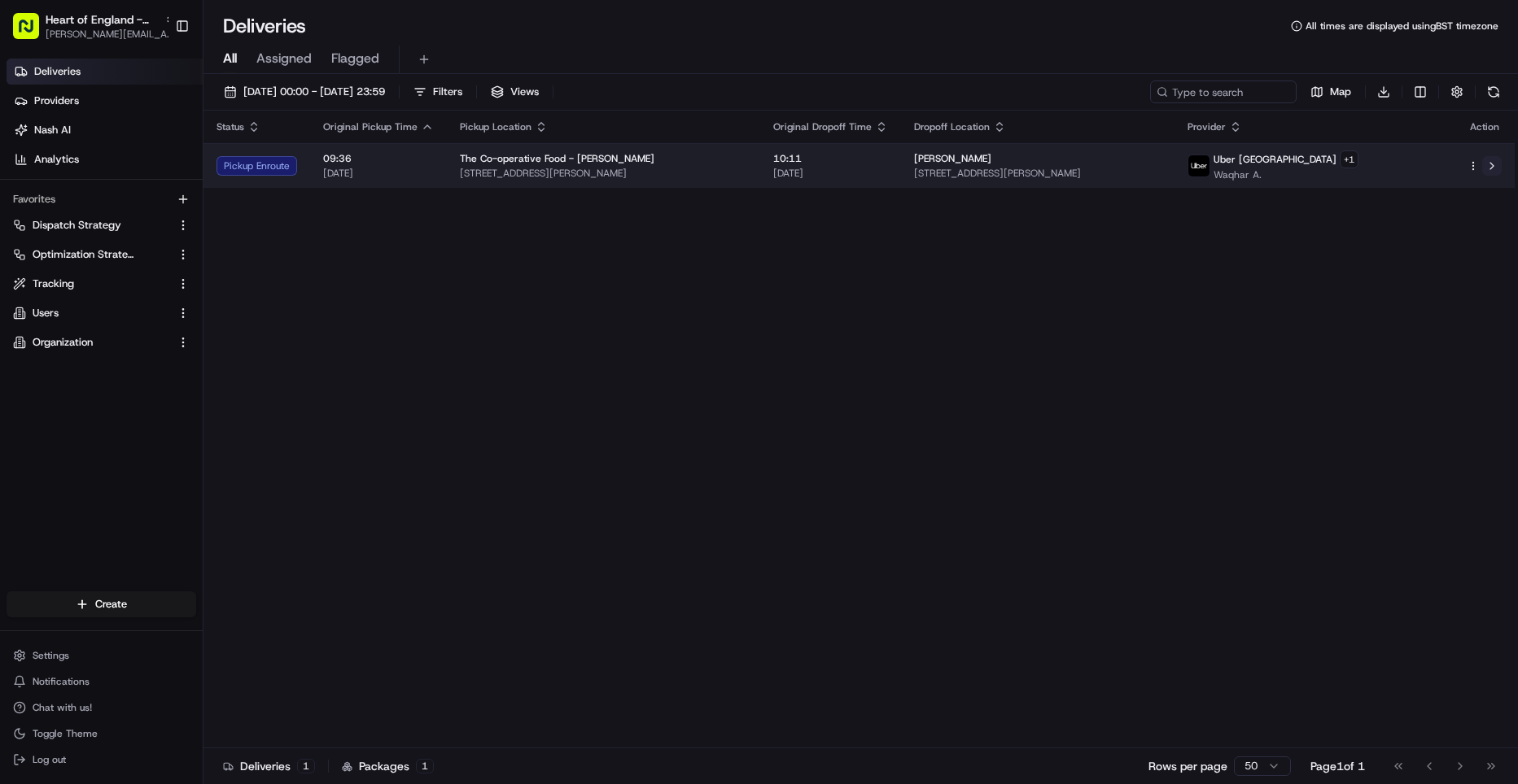
click at [1489, 168] on button at bounding box center [1492, 166] width 20 height 20
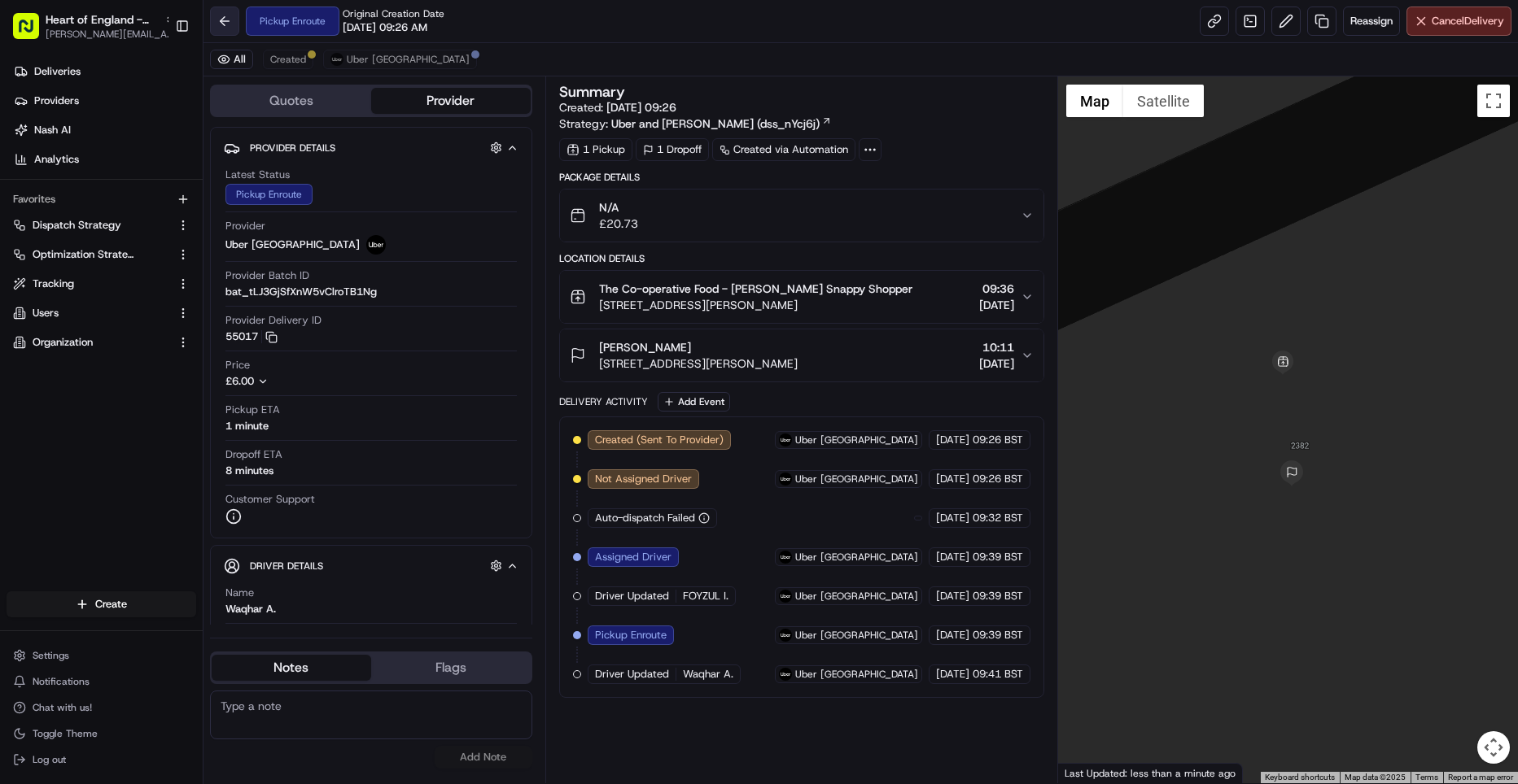
click at [229, 21] on button at bounding box center [225, 21] width 29 height 29
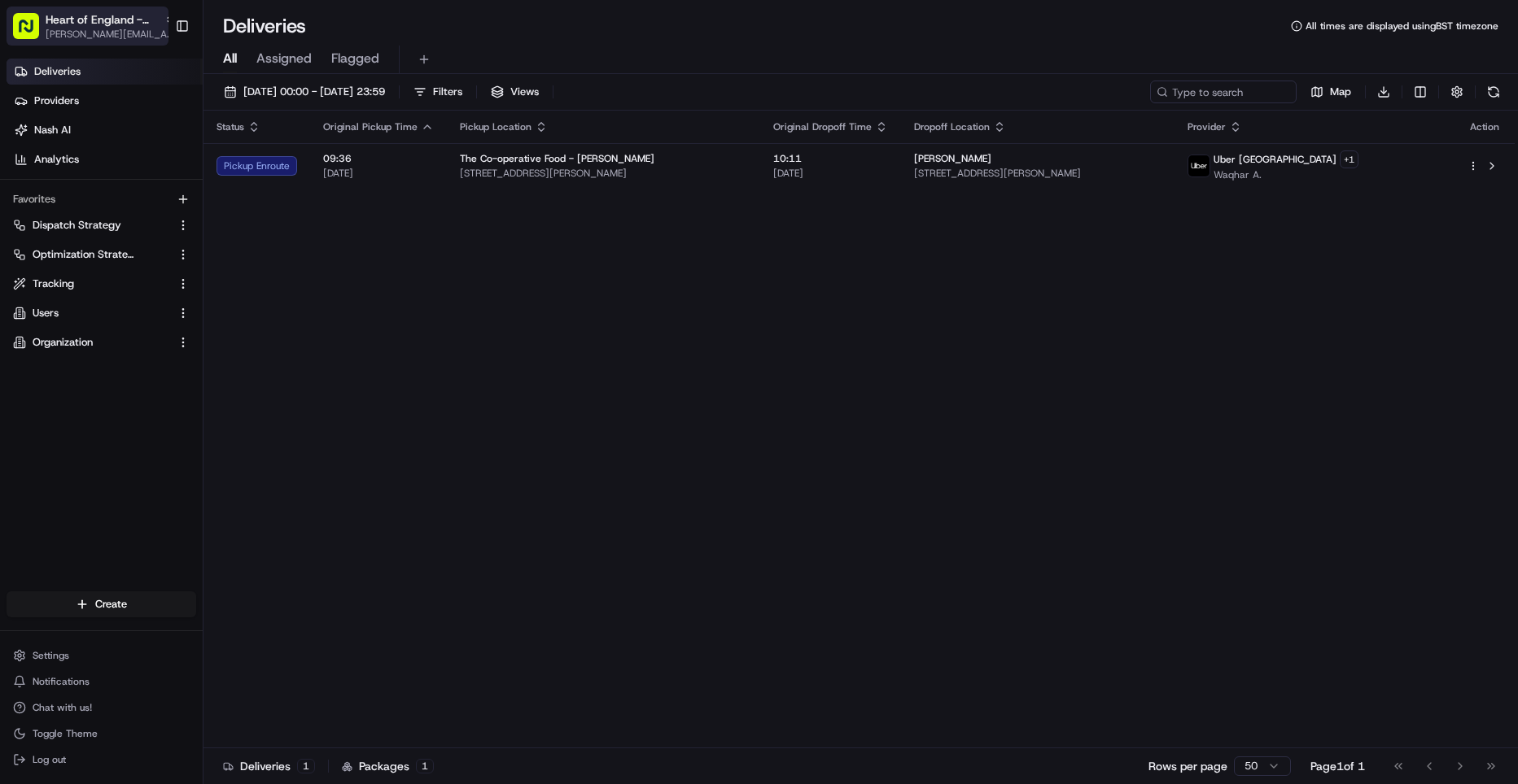
click at [119, 23] on span "Heart of England - [GEOGRAPHIC_DATA]" at bounding box center [102, 20] width 112 height 16
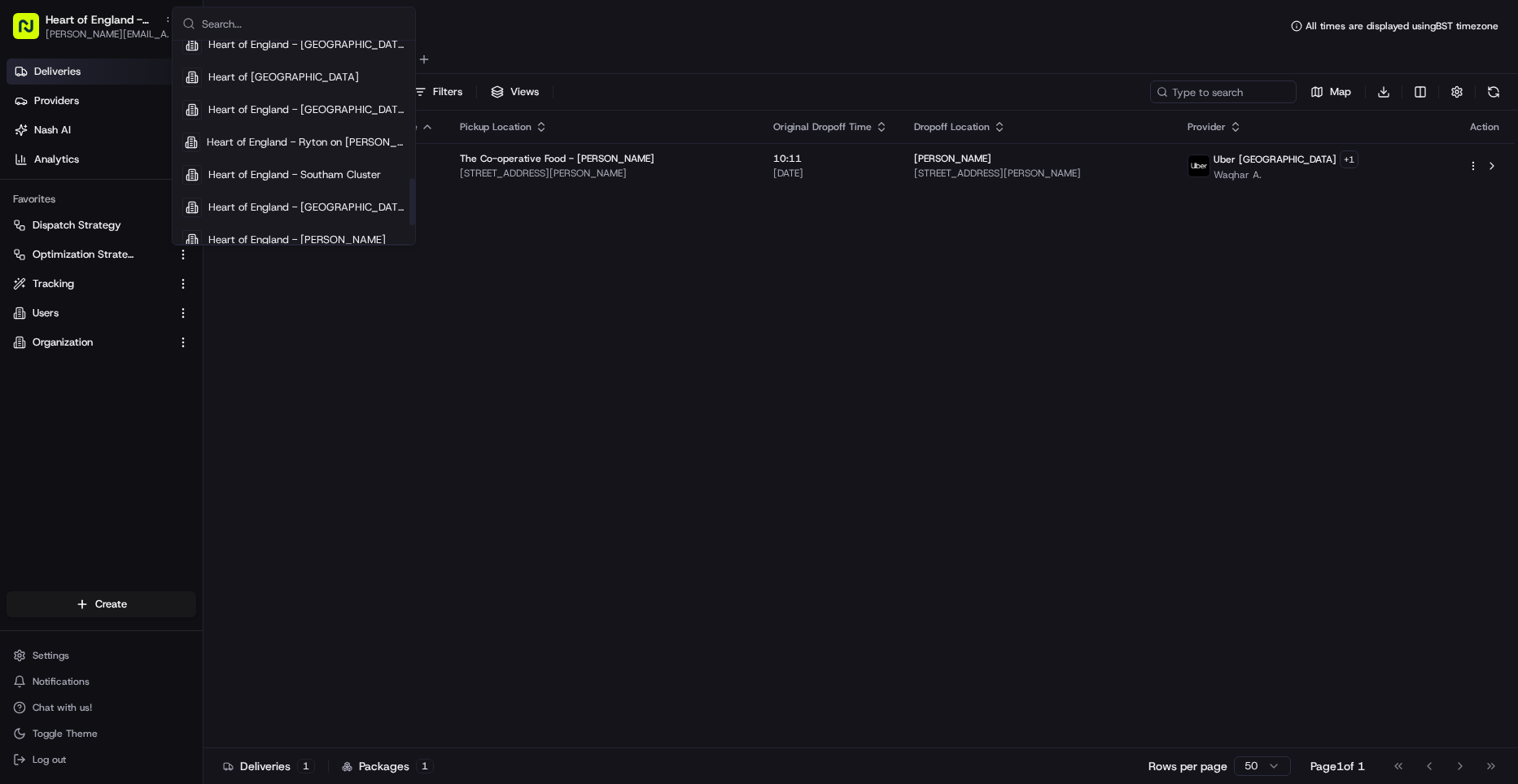
scroll to position [594, 0]
click at [272, 140] on span "Heart of England - Ryton on [PERSON_NAME]" at bounding box center [306, 142] width 199 height 15
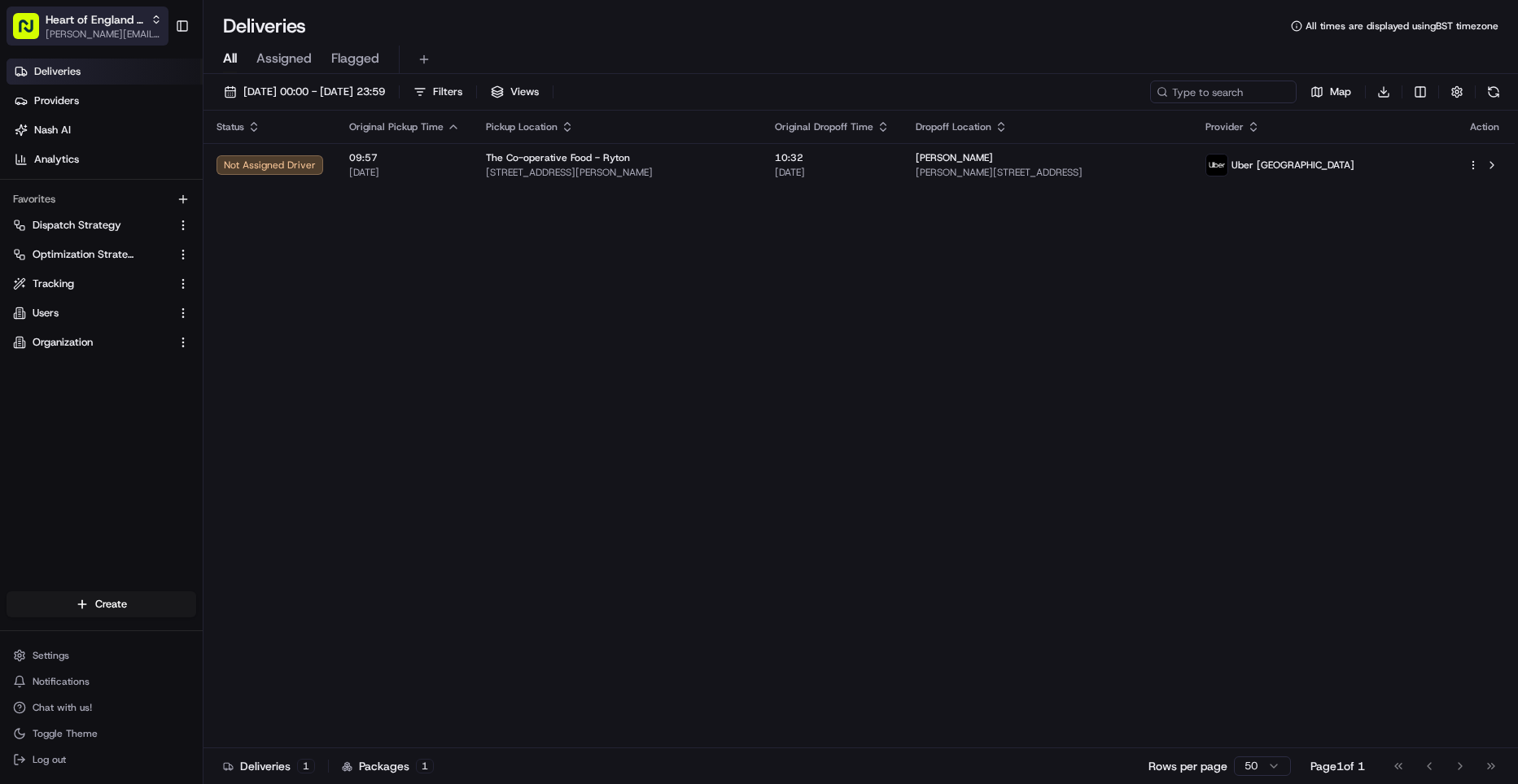
click at [139, 26] on span "Heart of England - Ryton on [PERSON_NAME]" at bounding box center [95, 20] width 98 height 16
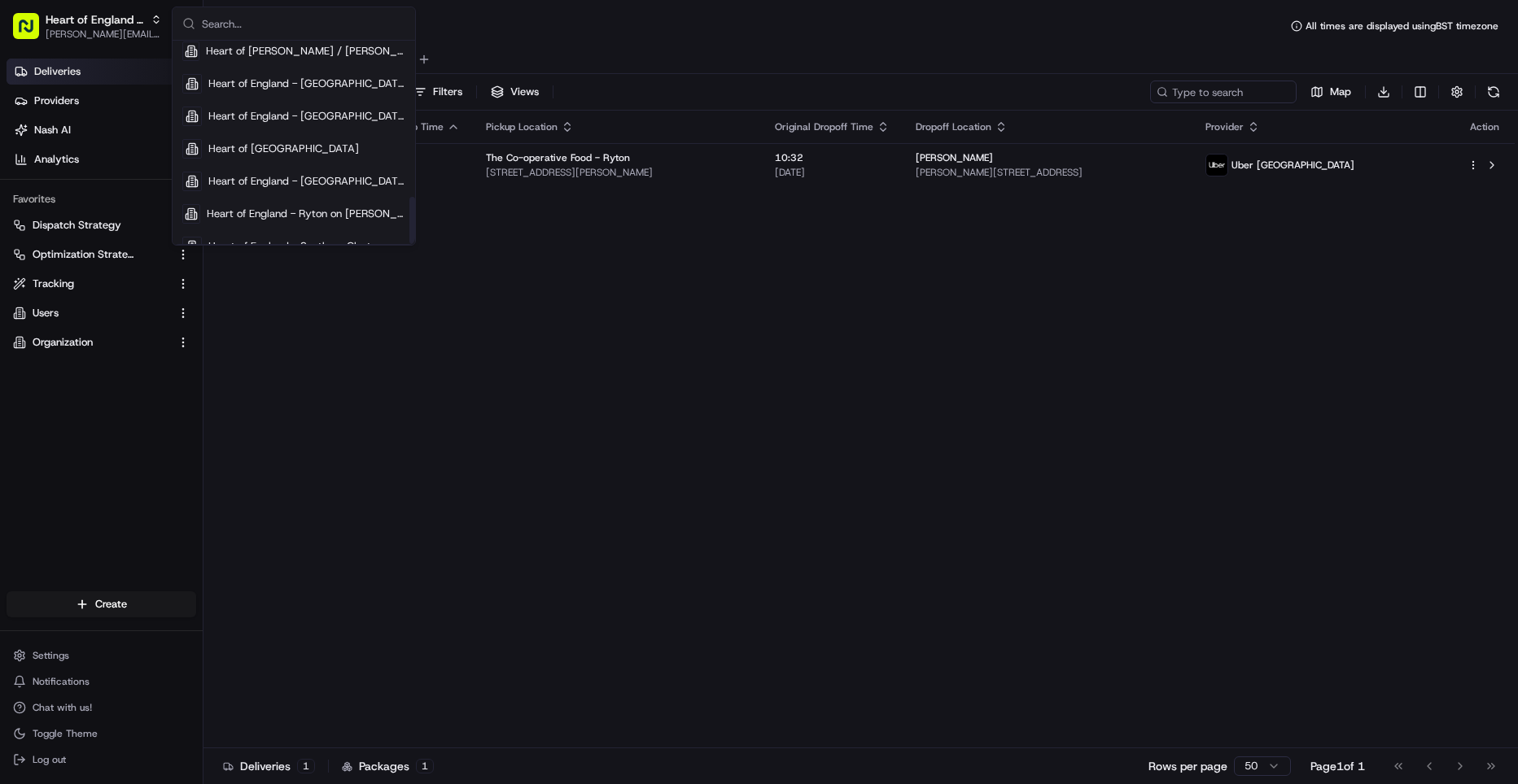
scroll to position [674, 0]
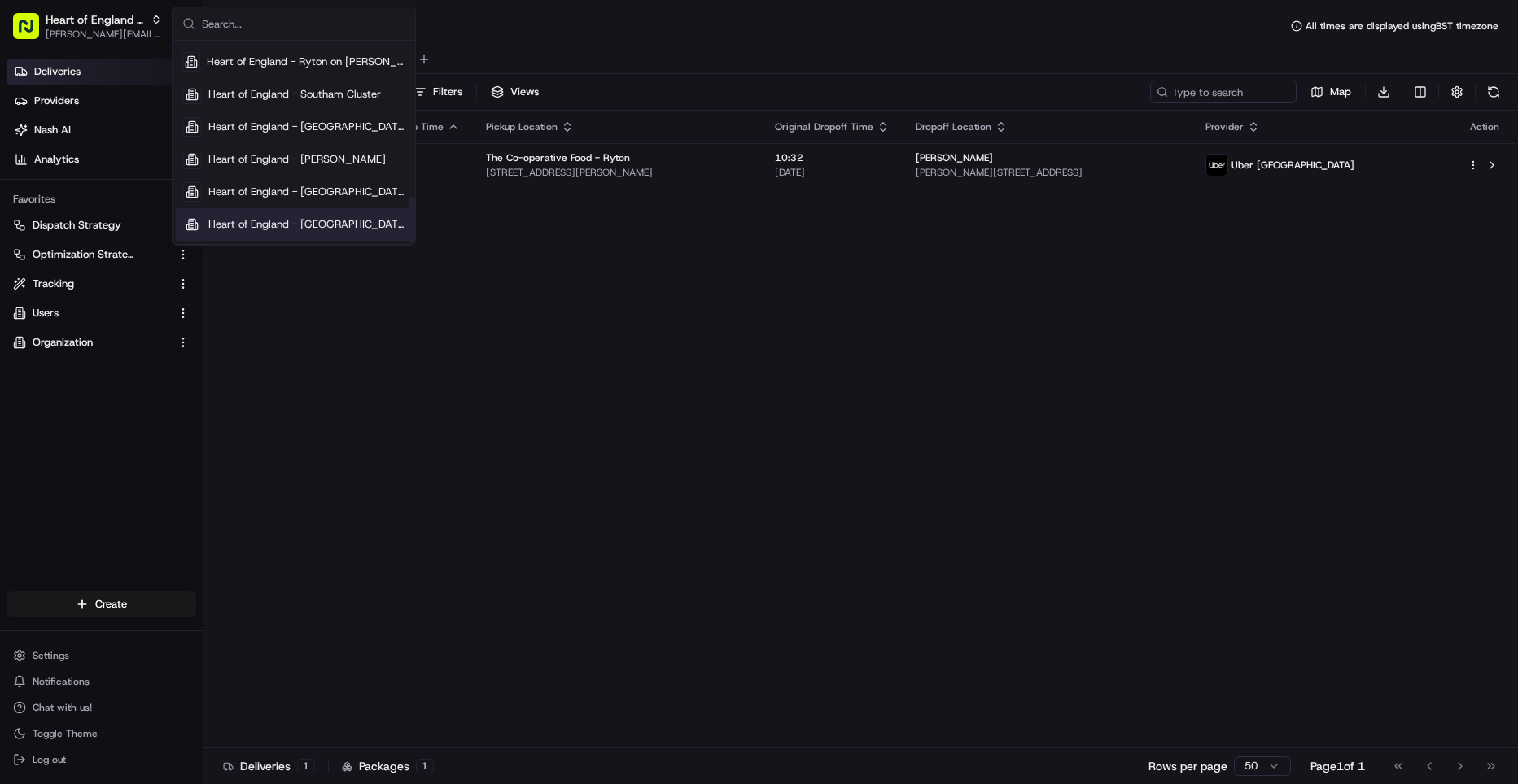
click at [274, 222] on span "Heart of England - [GEOGRAPHIC_DATA]" at bounding box center [307, 224] width 197 height 15
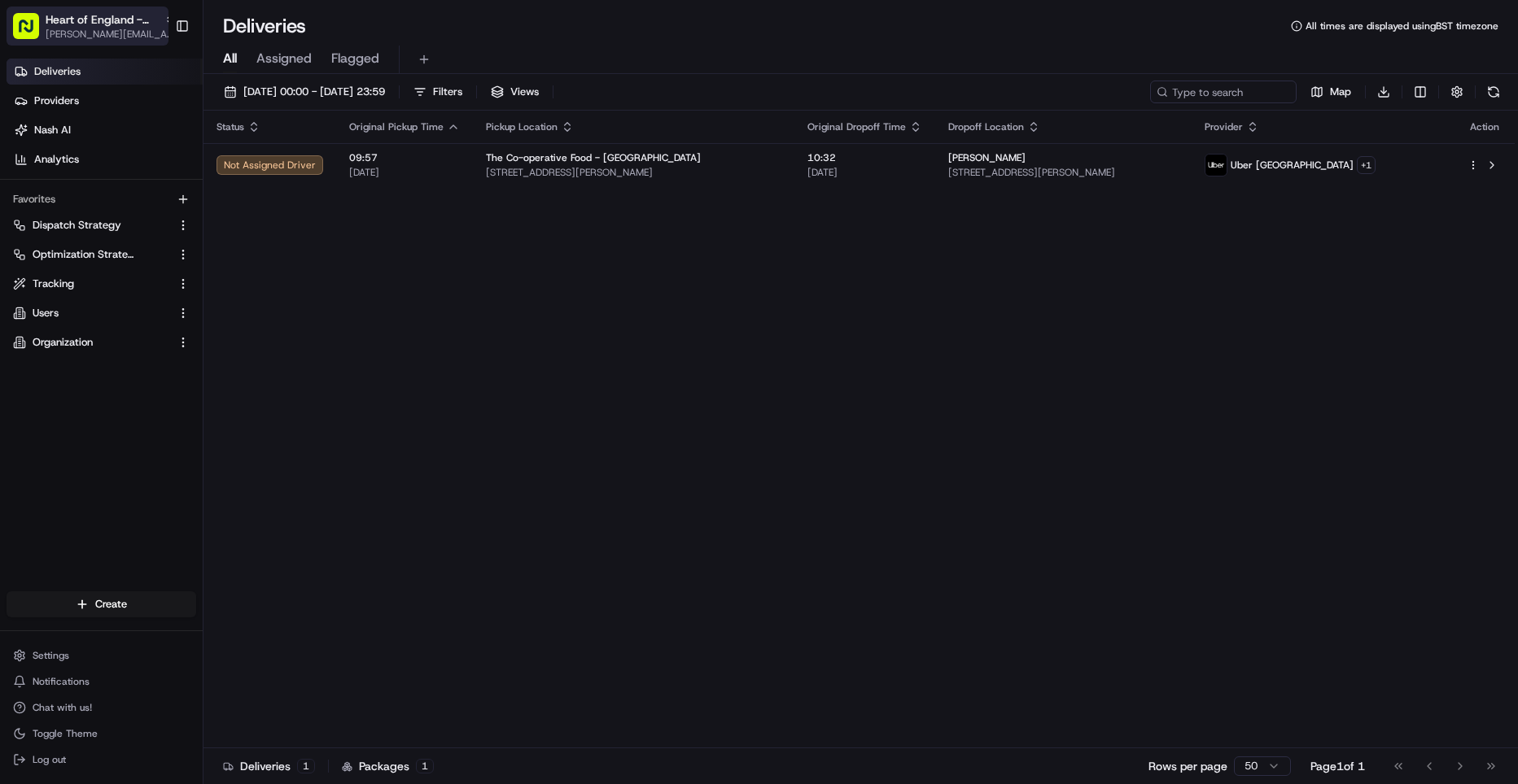
click at [125, 21] on span "Heart of England - [GEOGRAPHIC_DATA]" at bounding box center [102, 20] width 112 height 16
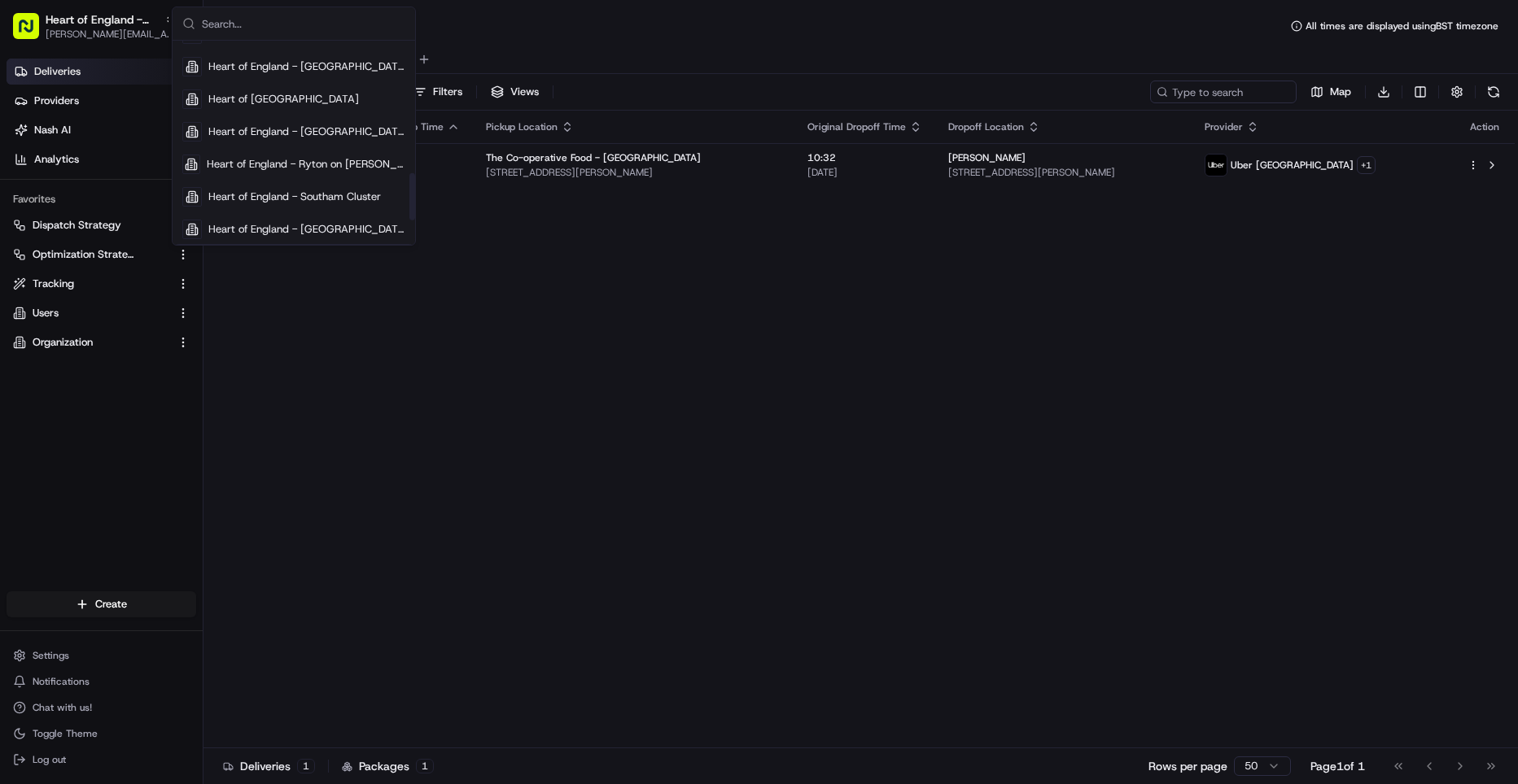
scroll to position [570, 0]
click at [254, 171] on span "Heart of England - Ryton on [PERSON_NAME]" at bounding box center [306, 165] width 199 height 15
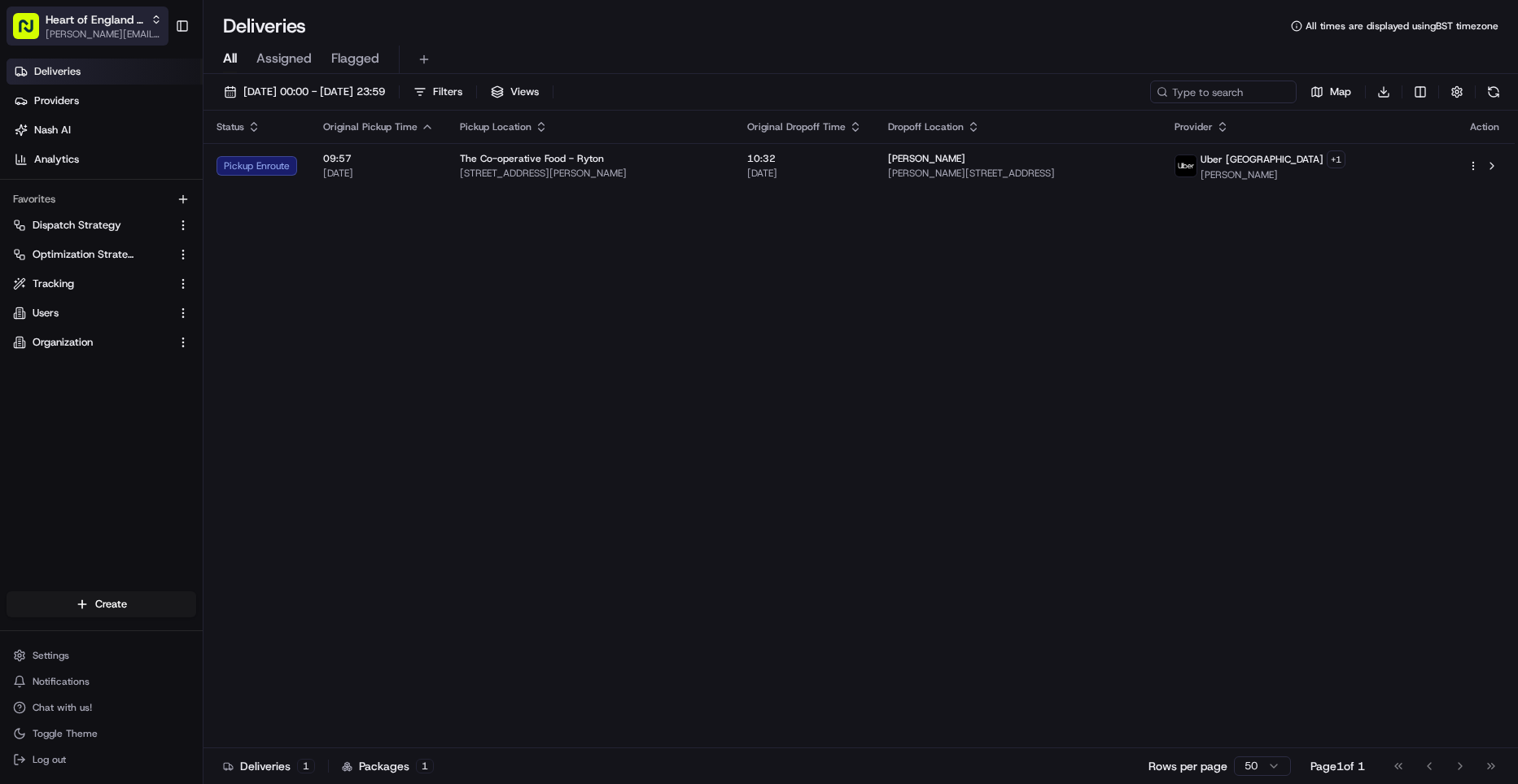
click at [139, 38] on span "[PERSON_NAME][EMAIL_ADDRESS][DOMAIN_NAME]" at bounding box center [104, 34] width 116 height 13
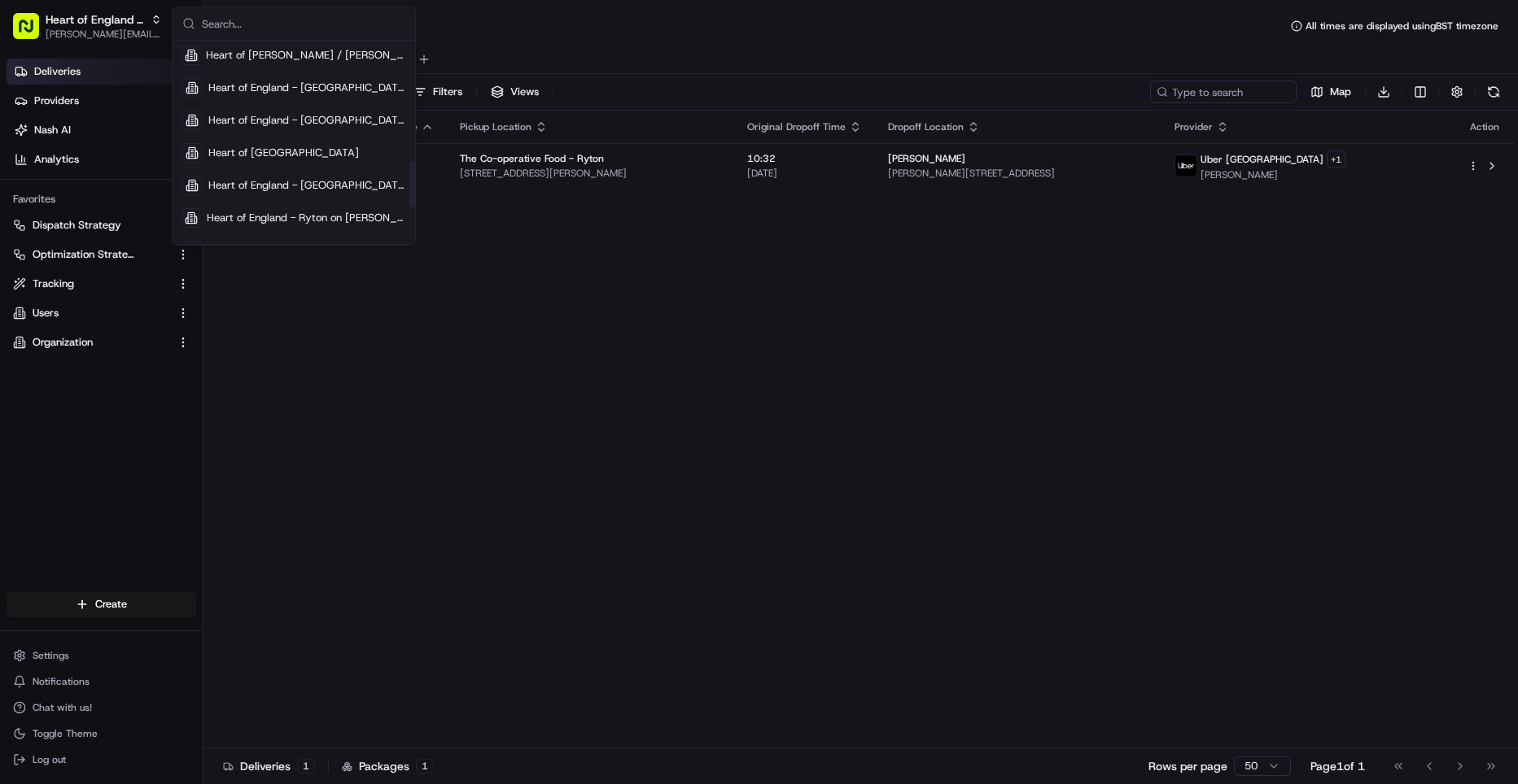
scroll to position [674, 0]
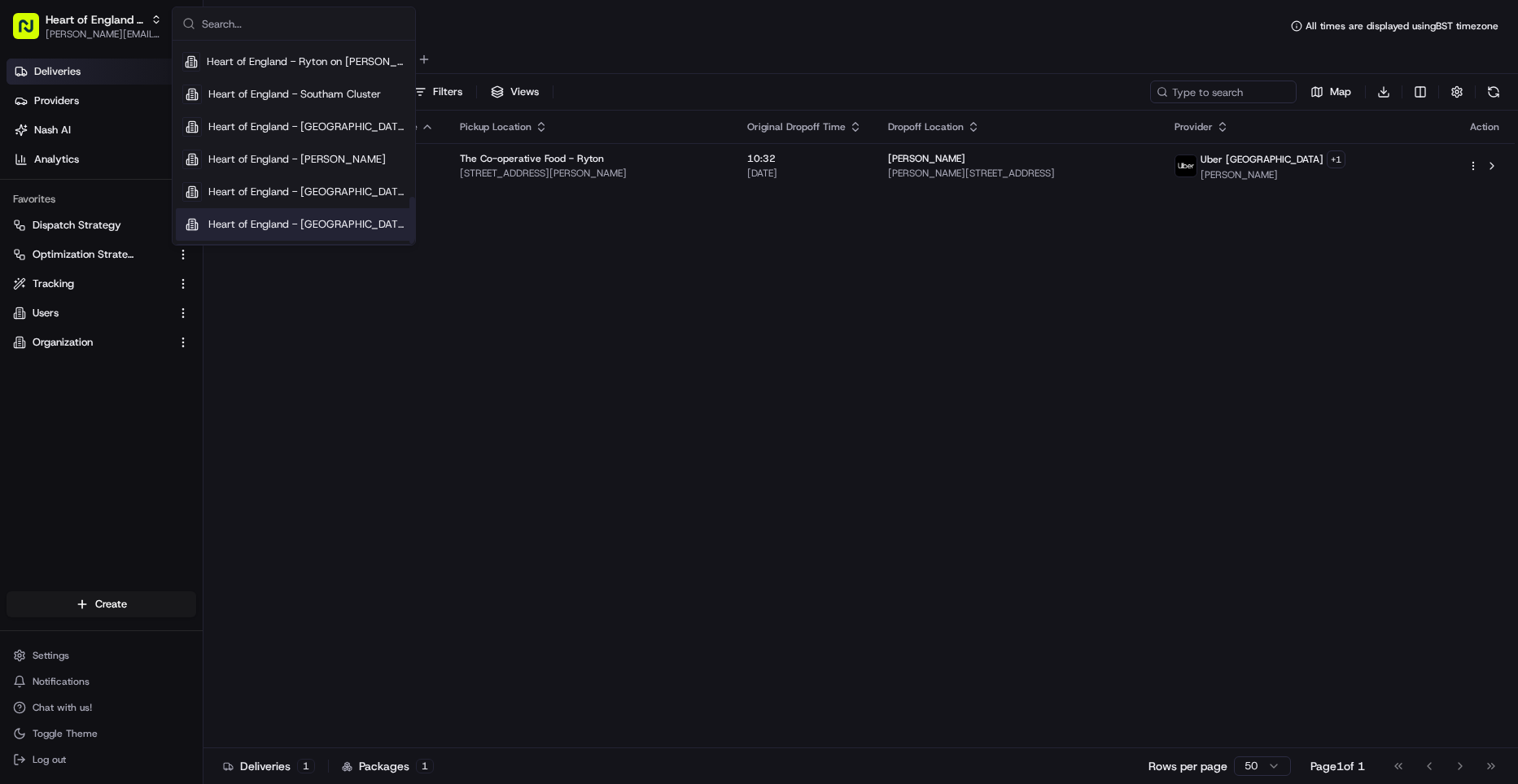
click at [269, 221] on span "Heart of England - Woodloes" at bounding box center [307, 224] width 197 height 15
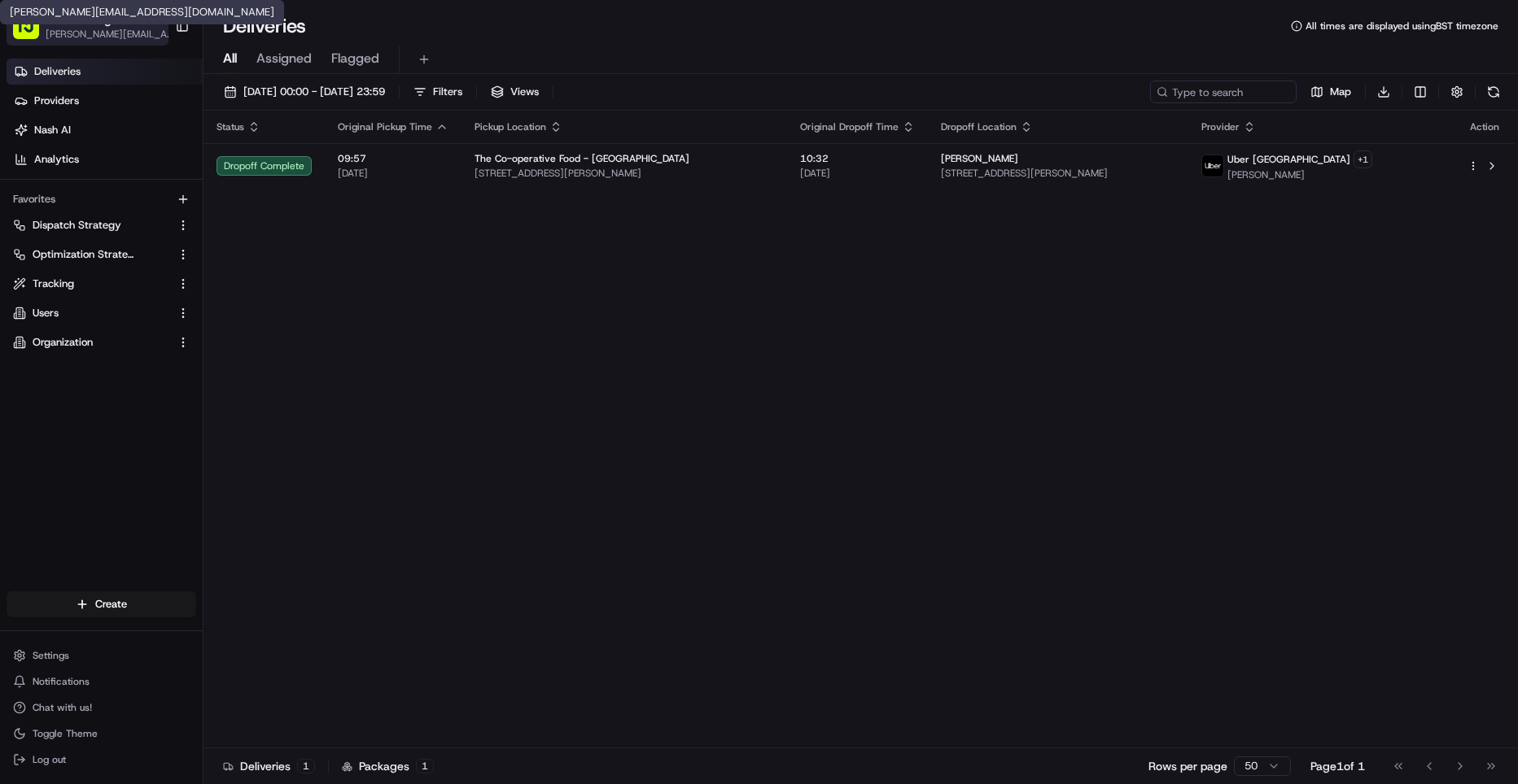
click at [119, 31] on span "[PERSON_NAME][EMAIL_ADDRESS][DOMAIN_NAME]" at bounding box center [111, 34] width 130 height 13
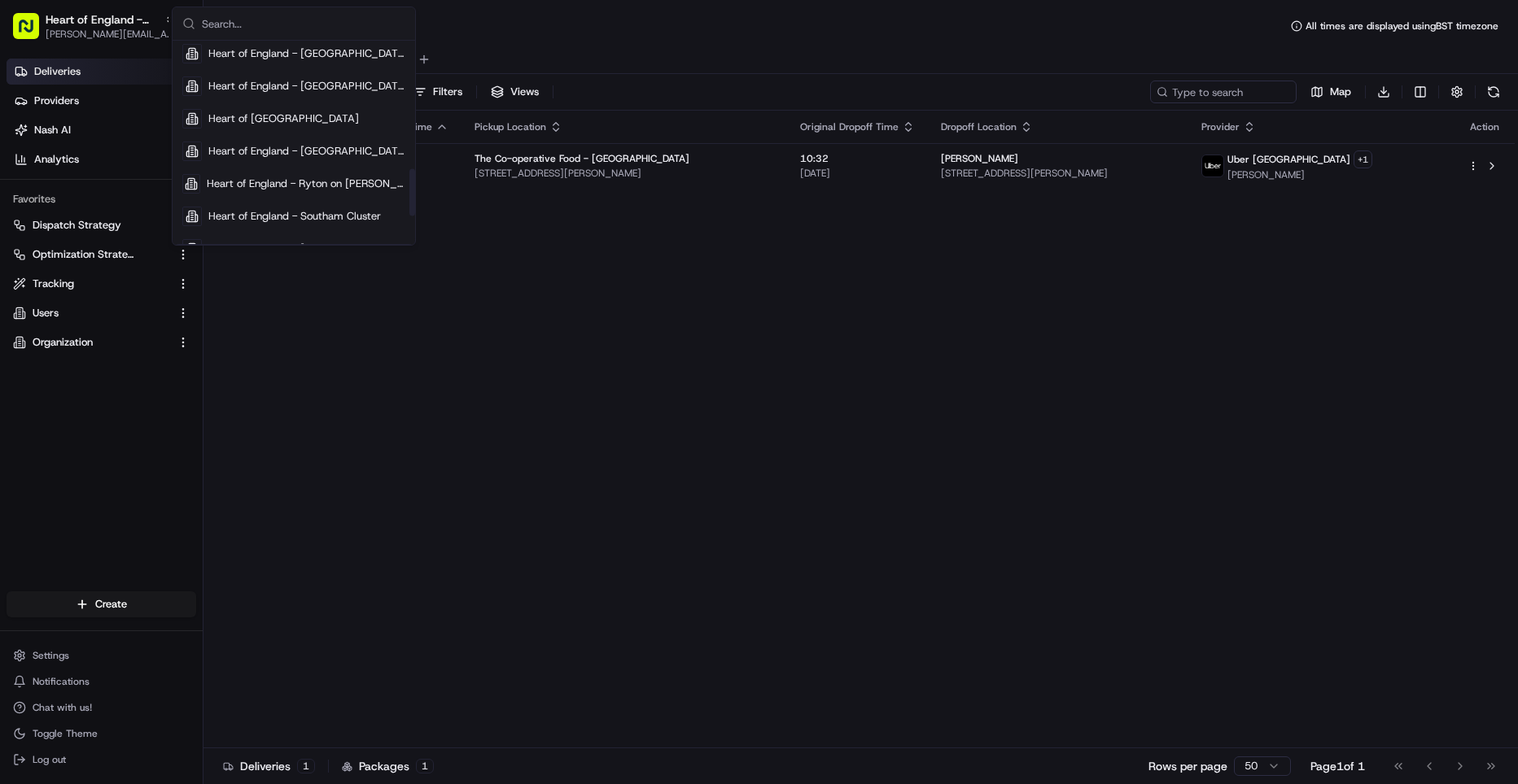
scroll to position [552, 0]
click at [295, 182] on span "Heart of England - Ryton on Dunsmore" at bounding box center [306, 183] width 199 height 15
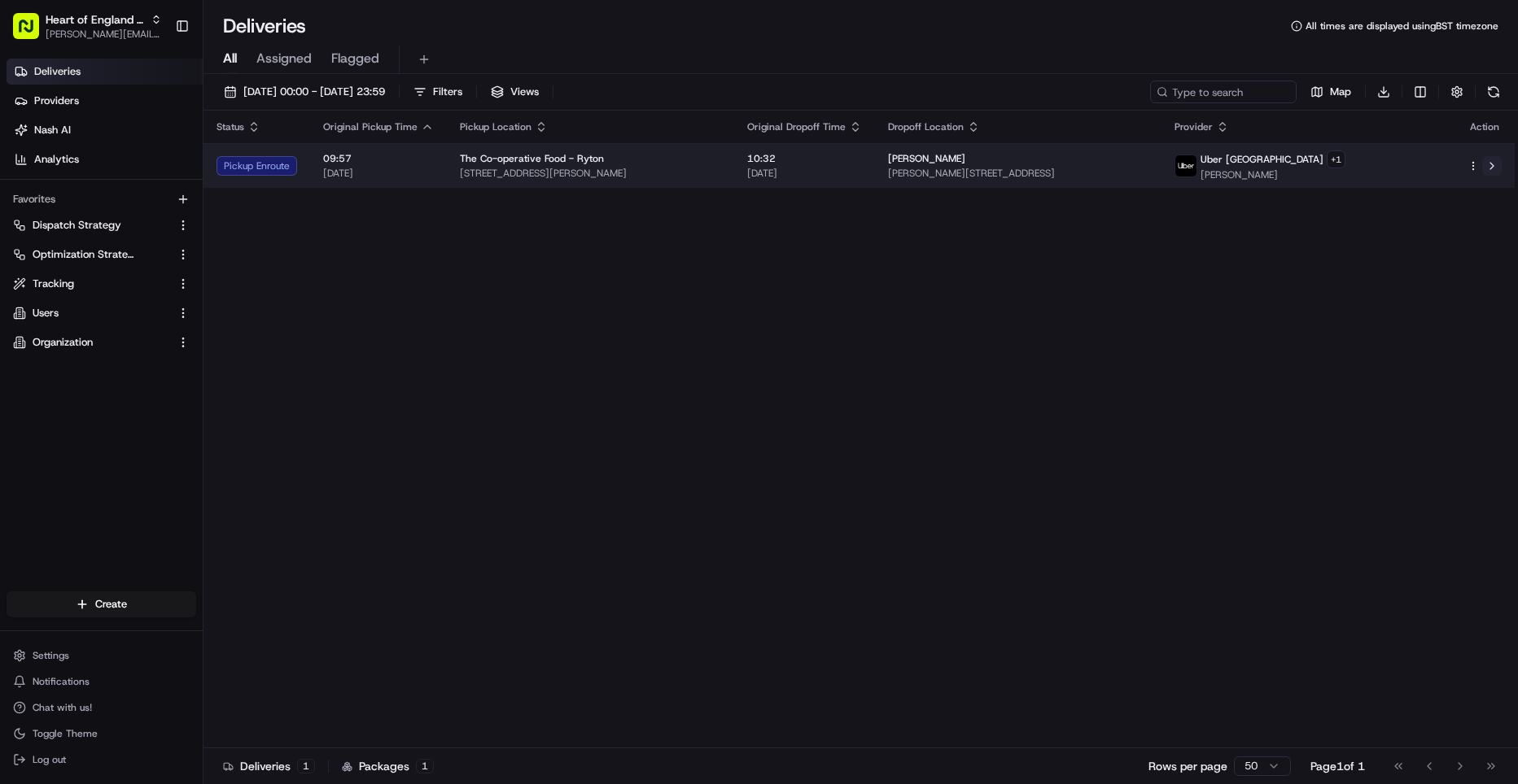
click at [1487, 164] on button at bounding box center [1492, 166] width 20 height 20
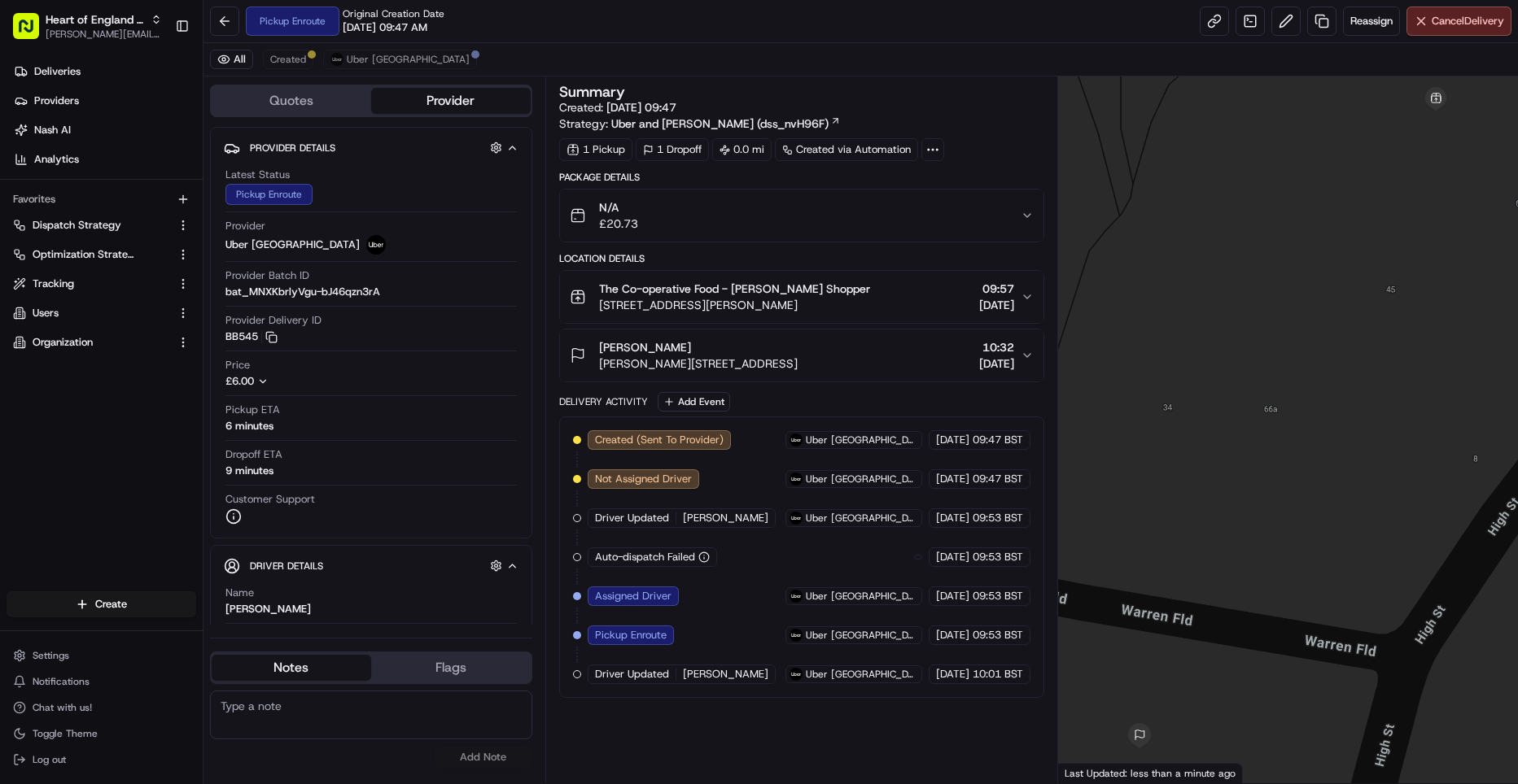
click at [674, 442] on span "Created (Sent To Provider)" at bounding box center [659, 440] width 129 height 15
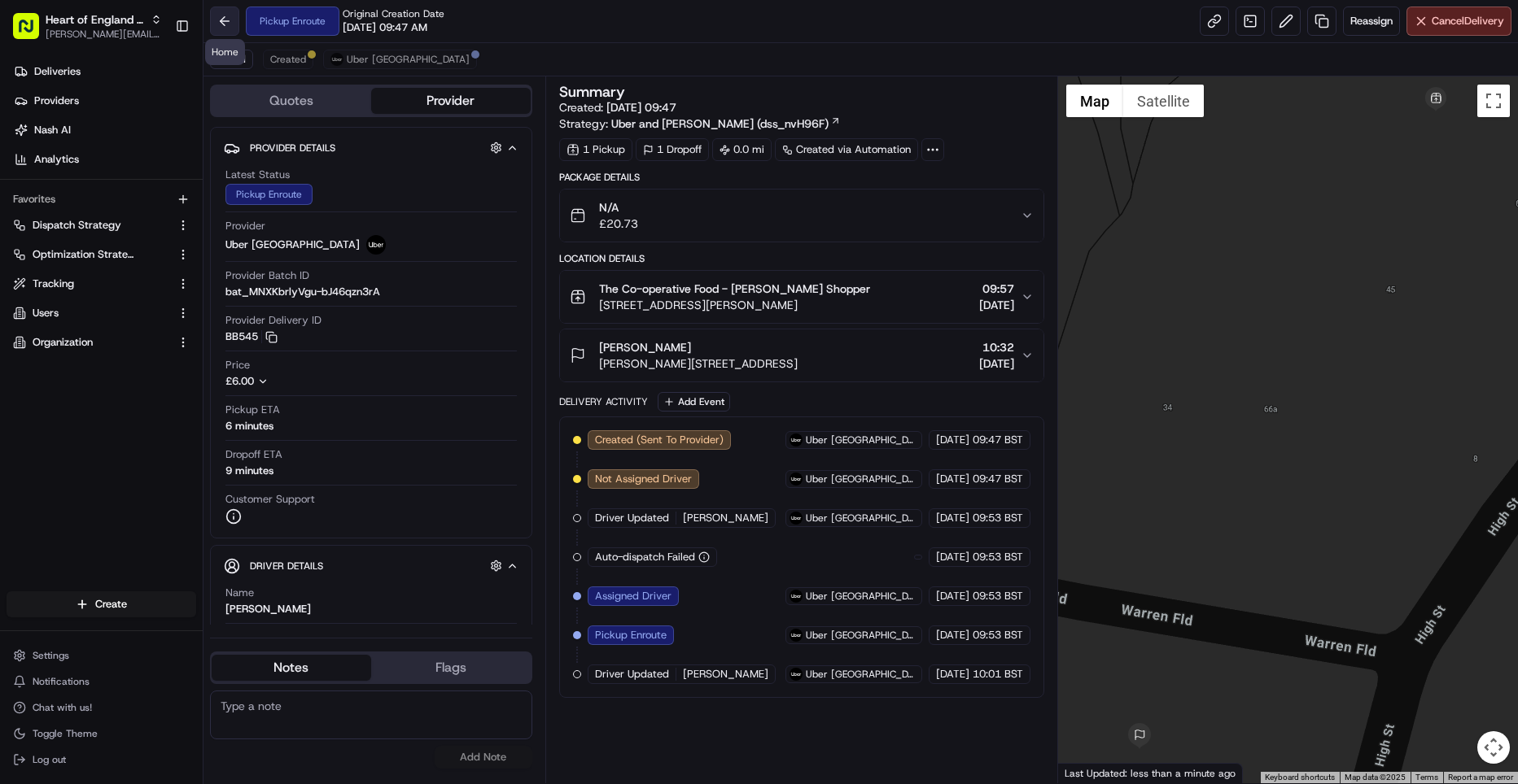
click at [222, 20] on button at bounding box center [225, 21] width 29 height 29
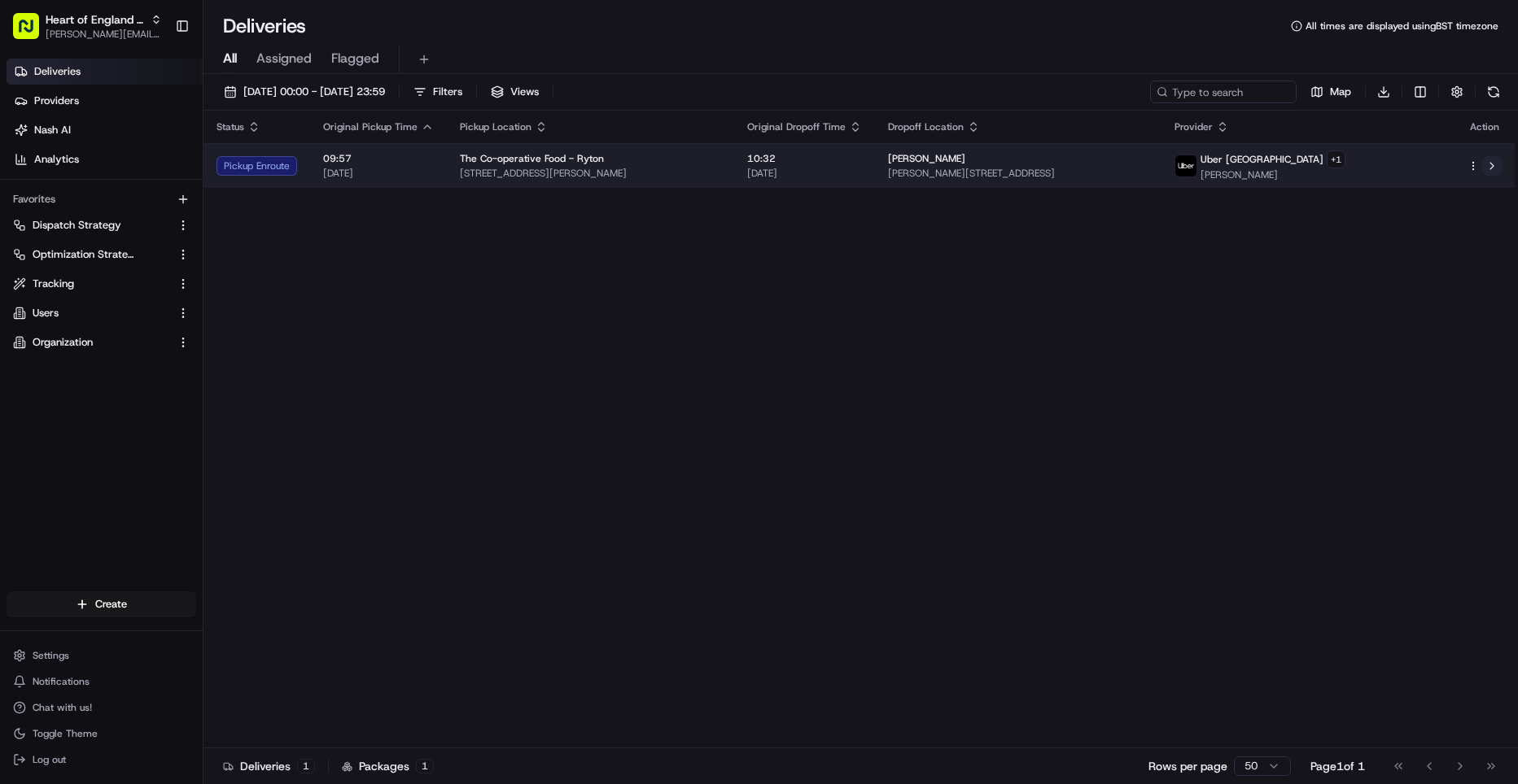
click at [1489, 168] on button at bounding box center [1492, 166] width 20 height 20
